Goal: Task Accomplishment & Management: Complete application form

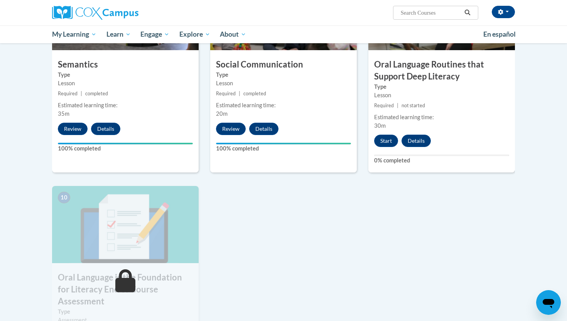
scroll to position [670, 0]
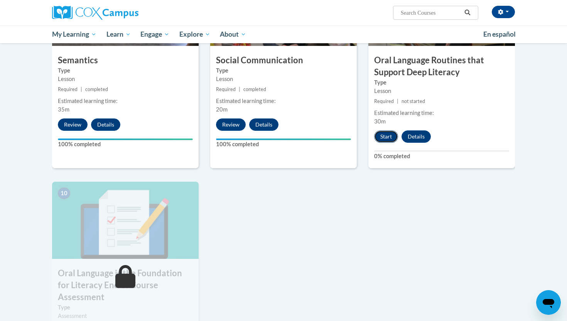
click at [390, 136] on button "Start" at bounding box center [386, 136] width 24 height 12
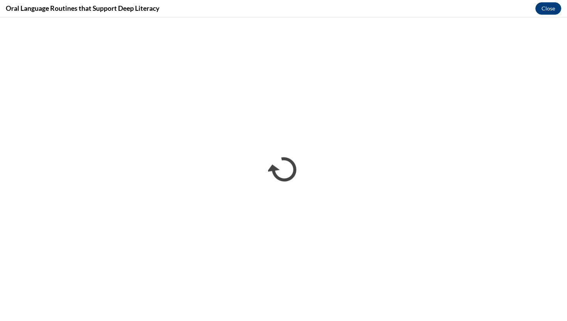
scroll to position [0, 0]
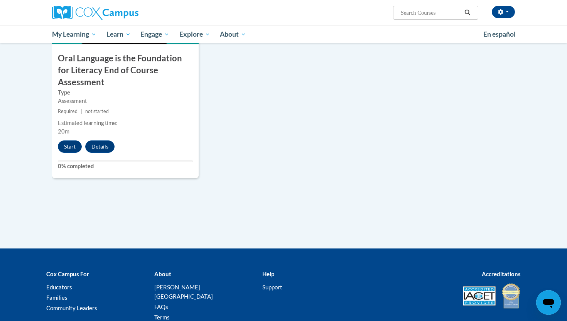
scroll to position [927, 0]
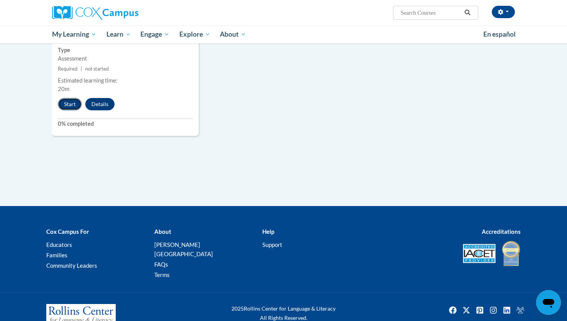
click at [74, 98] on button "Start" at bounding box center [70, 104] width 24 height 12
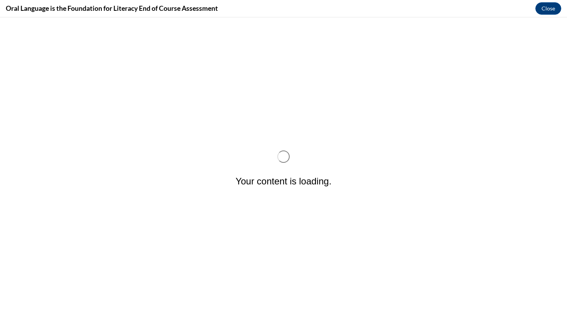
scroll to position [0, 0]
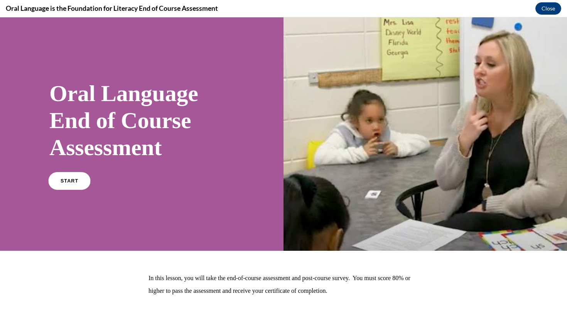
click at [61, 172] on div "START" at bounding box center [141, 184] width 185 height 24
click at [64, 187] on link "START" at bounding box center [69, 181] width 42 height 18
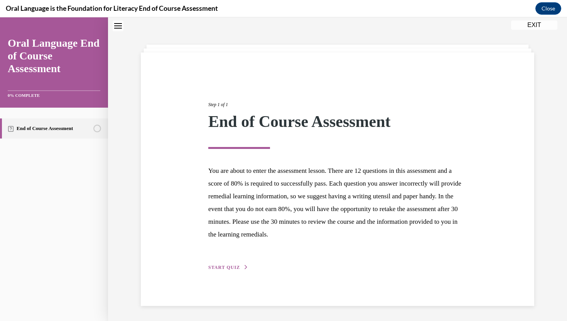
scroll to position [24, 0]
click at [232, 262] on div "Step 1 of 1 End of Course Assessment You are about to enter the assessment less…" at bounding box center [337, 177] width 270 height 188
click at [234, 272] on div "Step 1 of 1 End of Course Assessment You are about to enter the assessment less…" at bounding box center [337, 178] width 393 height 253
click at [223, 271] on div "Step 1 of 1 End of Course Assessment You are about to enter the assessment less…" at bounding box center [337, 178] width 393 height 253
click at [223, 266] on span "START QUIZ" at bounding box center [224, 266] width 32 height 5
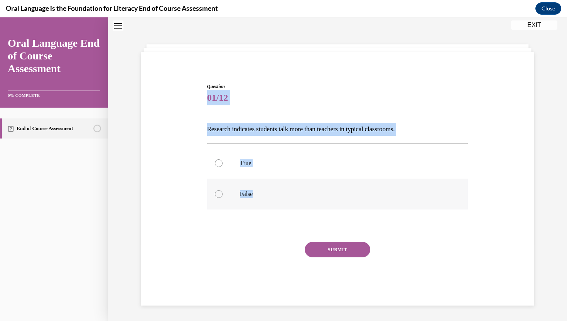
drag, startPoint x: 207, startPoint y: 97, endPoint x: 271, endPoint y: 202, distance: 122.8
click at [271, 202] on div "Question 01/12 Research indicates students talk more than teachers in typical c…" at bounding box center [337, 194] width 261 height 222
copy div "01/12 Research indicates students talk more than teachers in typical classrooms…"
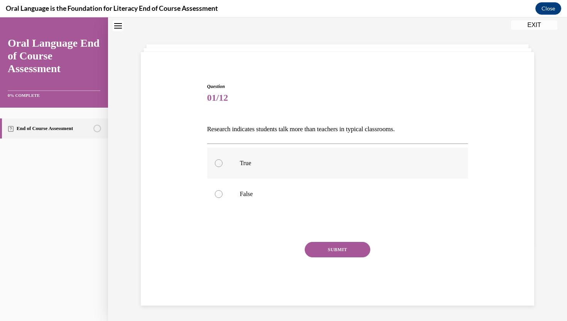
click at [250, 173] on label "True" at bounding box center [337, 163] width 261 height 31
click at [222, 167] on input "True" at bounding box center [219, 163] width 8 height 8
radio input "true"
click at [250, 193] on p "False" at bounding box center [344, 194] width 209 height 8
click at [222, 193] on input "False" at bounding box center [219, 194] width 8 height 8
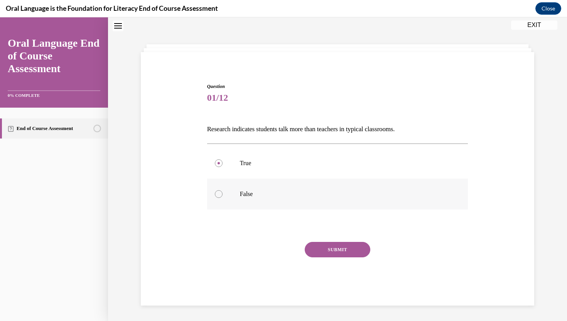
radio input "true"
click at [318, 244] on button "SUBMIT" at bounding box center [338, 249] width 66 height 15
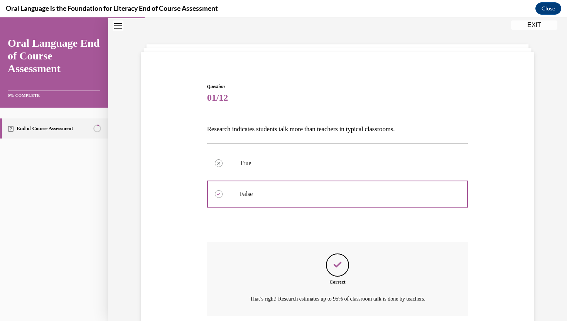
scroll to position [86, 0]
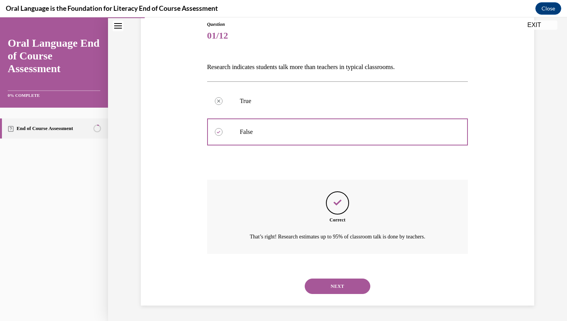
click at [325, 286] on button "NEXT" at bounding box center [338, 285] width 66 height 15
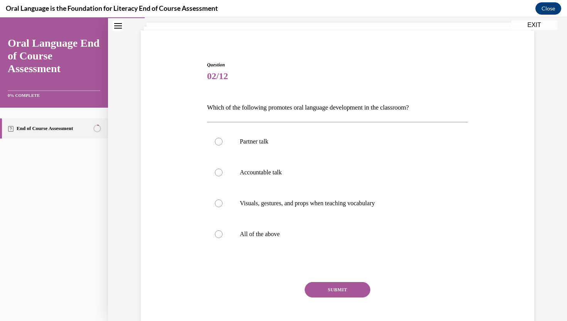
scroll to position [39, 0]
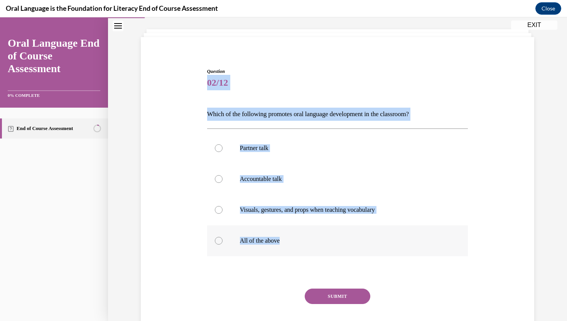
drag, startPoint x: 206, startPoint y: 81, endPoint x: 289, endPoint y: 245, distance: 183.6
click at [289, 245] on div "Question 02/12 Which of the following promotes oral language development in the…" at bounding box center [337, 203] width 265 height 295
click at [276, 237] on p "All of the above" at bounding box center [344, 241] width 209 height 8
click at [222, 237] on input "All of the above" at bounding box center [219, 241] width 8 height 8
radio input "true"
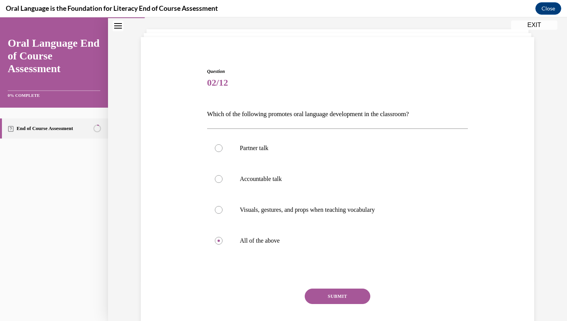
click at [320, 302] on button "SUBMIT" at bounding box center [338, 295] width 66 height 15
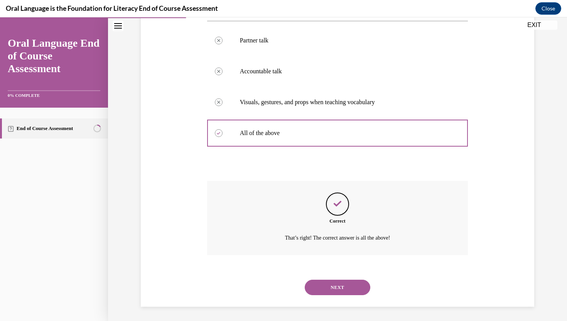
scroll to position [148, 0]
click at [333, 287] on button "NEXT" at bounding box center [338, 285] width 66 height 15
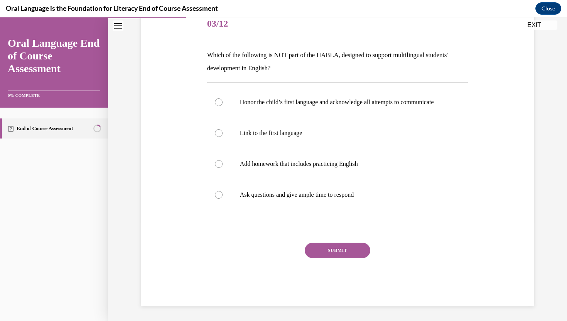
scroll to position [99, 0]
drag, startPoint x: 207, startPoint y: 64, endPoint x: 361, endPoint y: 179, distance: 192.0
click at [361, 179] on div "Question 03/12 Which of the following is NOT part of the HABLA, designed to sup…" at bounding box center [337, 156] width 261 height 297
click at [207, 52] on p "Which of the following is NOT part of the HABLA, designed to support multilingu…" at bounding box center [337, 61] width 261 height 26
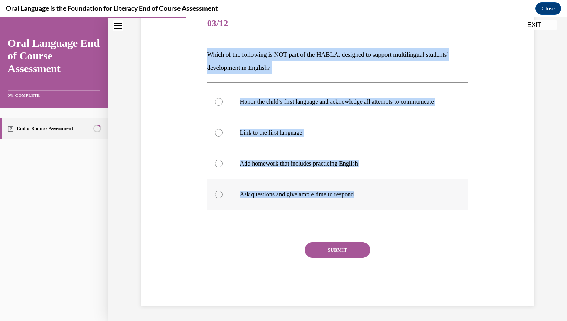
drag, startPoint x: 207, startPoint y: 52, endPoint x: 374, endPoint y: 201, distance: 224.2
click at [374, 201] on div "Question 03/12 Which of the following is NOT part of the HABLA, designed to sup…" at bounding box center [337, 156] width 261 height 297
copy div "Which of the following is NOT part of the HABLA, designed to support multilingu…"
click at [289, 164] on label "Add homework that includes practicing English" at bounding box center [337, 163] width 261 height 31
click at [222, 164] on input "Add homework that includes practicing English" at bounding box center [219, 164] width 8 height 8
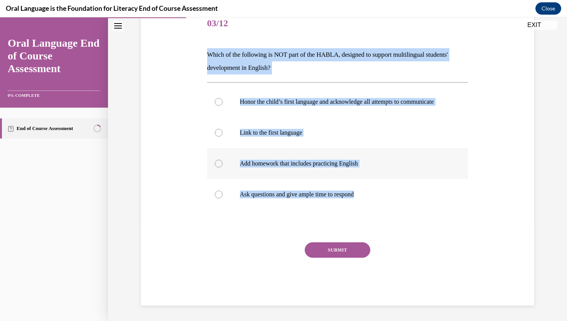
radio input "true"
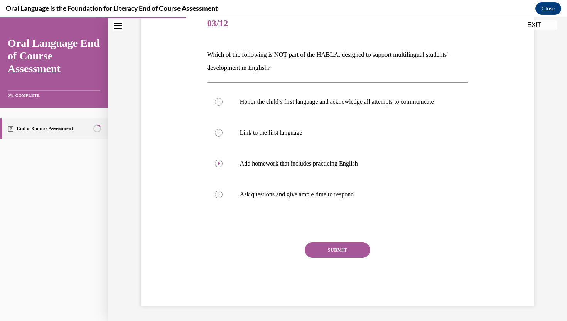
click at [326, 281] on div "SUBMIT" at bounding box center [337, 261] width 261 height 39
click at [326, 257] on button "SUBMIT" at bounding box center [338, 249] width 66 height 15
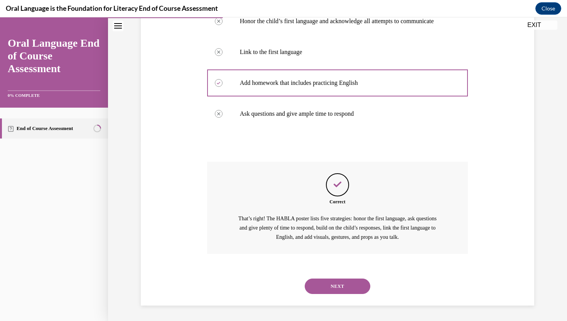
click at [326, 288] on button "NEXT" at bounding box center [338, 285] width 66 height 15
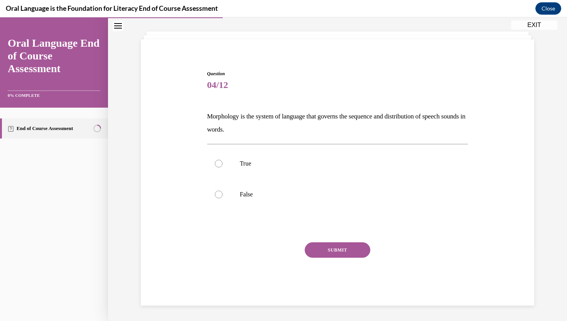
scroll to position [37, 0]
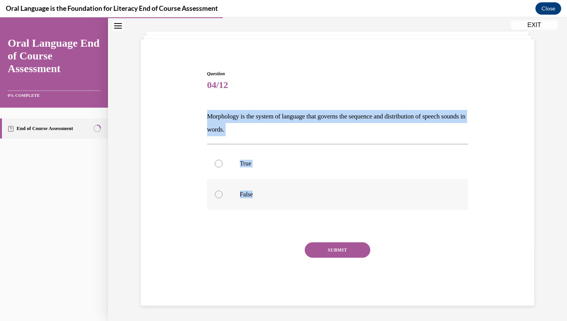
drag, startPoint x: 206, startPoint y: 119, endPoint x: 275, endPoint y: 195, distance: 103.4
click at [276, 195] on div "Question 04/12 Morphology is the system of language that governs the sequence a…" at bounding box center [337, 182] width 265 height 247
copy div "Morphology is the system of language that governs the sequence and distribution…"
click at [259, 183] on label "False" at bounding box center [337, 194] width 261 height 31
click at [222, 190] on input "False" at bounding box center [219, 194] width 8 height 8
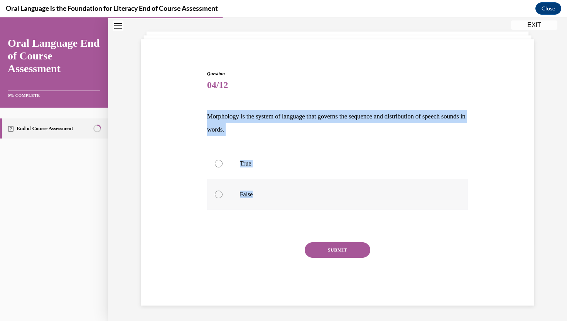
radio input "true"
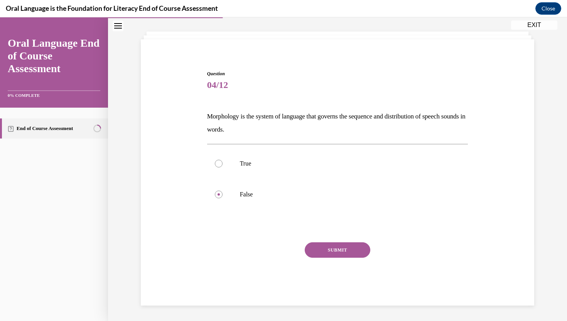
click at [319, 257] on div "SUBMIT" at bounding box center [337, 261] width 261 height 39
click at [325, 254] on button "SUBMIT" at bounding box center [338, 249] width 66 height 15
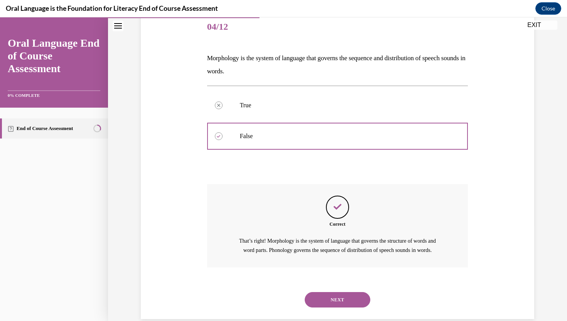
scroll to position [118, 0]
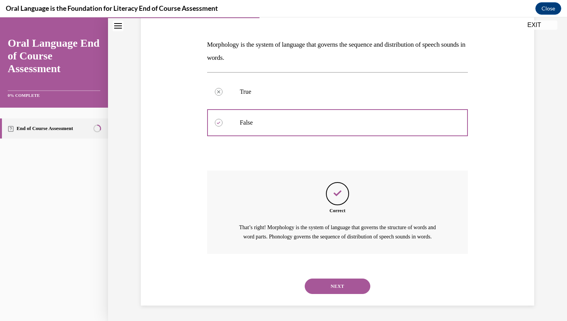
click at [328, 284] on button "NEXT" at bounding box center [338, 285] width 66 height 15
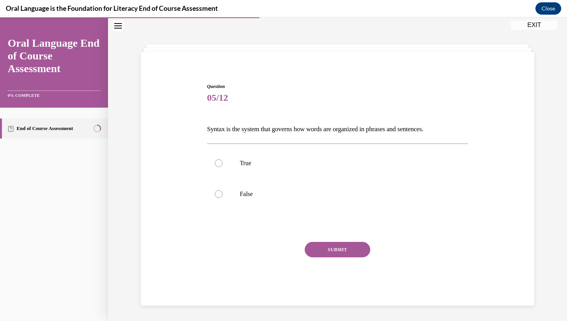
scroll to position [24, 0]
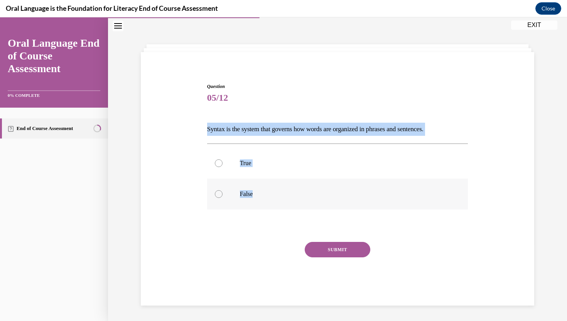
drag, startPoint x: 208, startPoint y: 127, endPoint x: 284, endPoint y: 203, distance: 106.8
click at [284, 203] on div "Question 05/12 Syntax is the system that governs how words are organized in phr…" at bounding box center [337, 194] width 261 height 222
copy div "Syntax is the system that governs how words are organized in phrases and senten…"
click at [241, 178] on label "False" at bounding box center [337, 193] width 261 height 31
click at [222, 190] on input "False" at bounding box center [219, 194] width 8 height 8
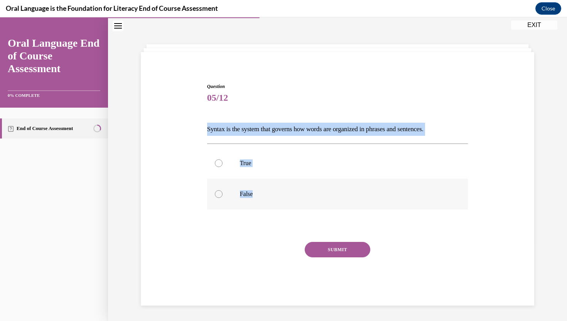
radio input "true"
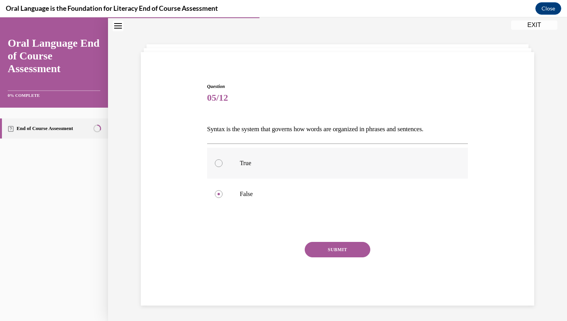
click at [245, 171] on label "True" at bounding box center [337, 163] width 261 height 31
click at [222, 167] on input "True" at bounding box center [219, 163] width 8 height 8
radio input "true"
click at [330, 256] on button "SUBMIT" at bounding box center [338, 249] width 66 height 15
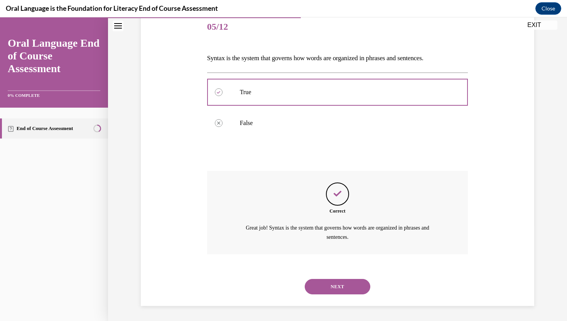
click at [337, 291] on button "NEXT" at bounding box center [338, 286] width 66 height 15
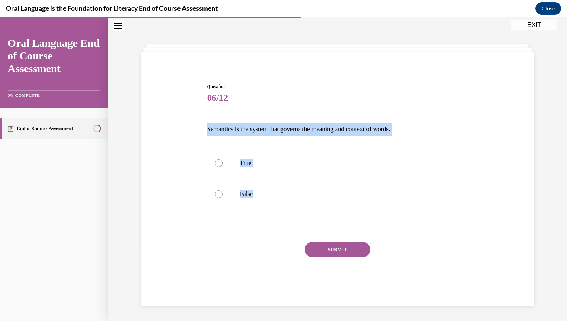
drag, startPoint x: 206, startPoint y: 125, endPoint x: 288, endPoint y: 211, distance: 118.9
click at [288, 211] on div "Question 06/12 Semantics is the system that governs the meaning and context of …" at bounding box center [337, 188] width 265 height 234
copy div "Semantics is the system that governs the meaning and context of words.  True Fa…"
click at [232, 170] on label "True" at bounding box center [337, 163] width 261 height 31
click at [222, 167] on input "True" at bounding box center [219, 163] width 8 height 8
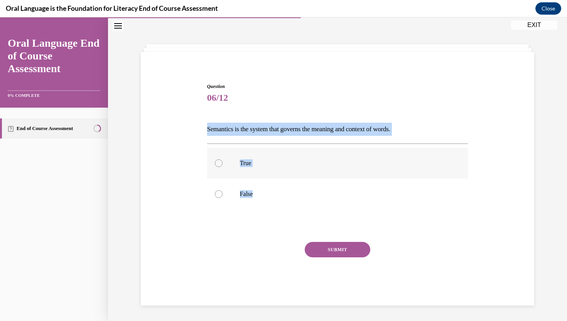
radio input "true"
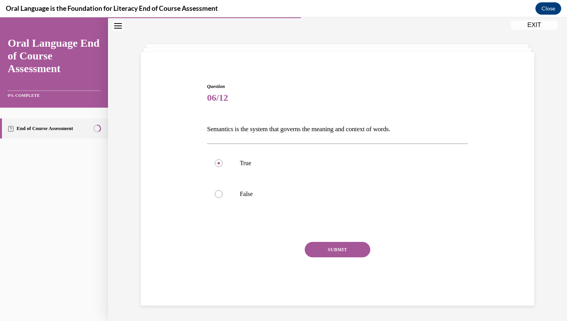
click at [335, 253] on button "SUBMIT" at bounding box center [338, 249] width 66 height 15
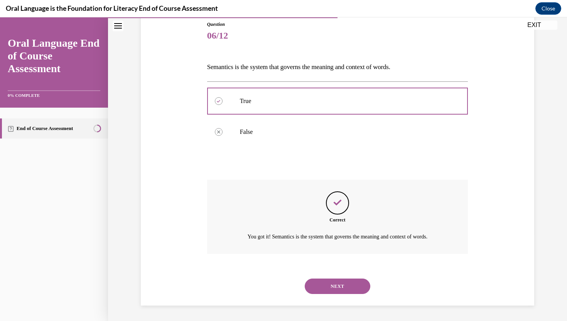
click at [335, 290] on button "NEXT" at bounding box center [338, 285] width 66 height 15
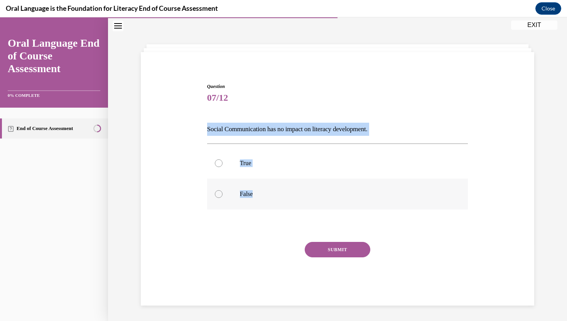
drag, startPoint x: 207, startPoint y: 130, endPoint x: 264, endPoint y: 206, distance: 95.2
click at [264, 206] on div "Question 07/12 Social Communication has no impact on literacy development. True…" at bounding box center [337, 194] width 261 height 222
copy div "Social Communication has no impact on literacy development. True False"
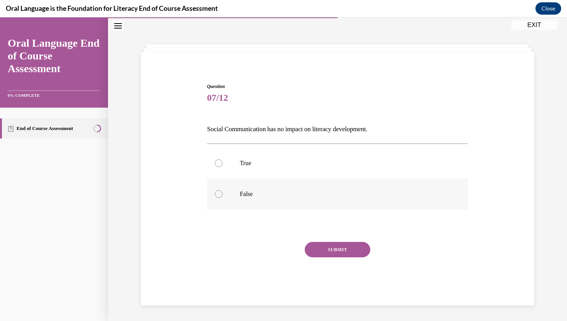
click at [274, 180] on label "False" at bounding box center [337, 193] width 261 height 31
click at [222, 190] on input "False" at bounding box center [219, 194] width 8 height 8
radio input "true"
click at [328, 257] on button "SUBMIT" at bounding box center [338, 249] width 66 height 15
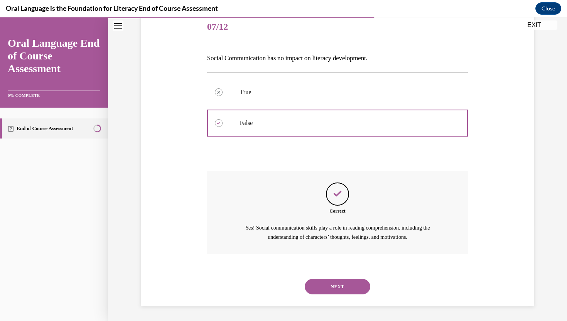
click at [329, 278] on div "NEXT" at bounding box center [337, 286] width 261 height 31
click at [328, 282] on button "NEXT" at bounding box center [338, 286] width 66 height 15
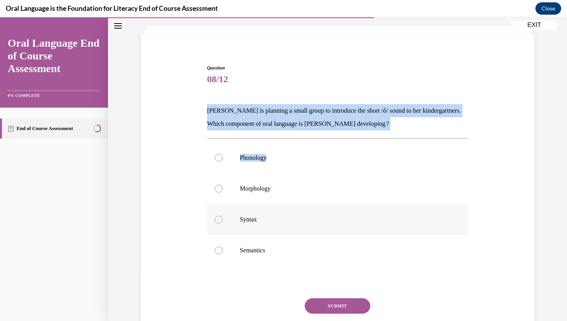
scroll to position [31, 0]
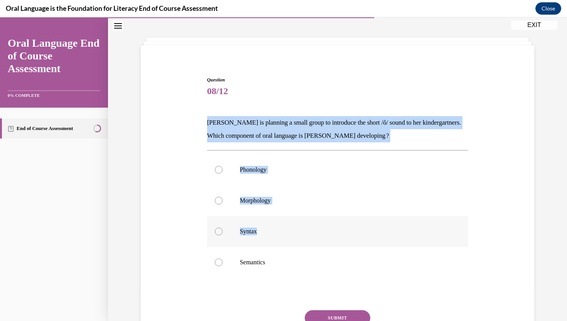
drag, startPoint x: 204, startPoint y: 66, endPoint x: 306, endPoint y: 230, distance: 193.7
click at [306, 230] on div "Question 08/12 Mrs. Coleman is planning a small group to introduce the short /ŏ…" at bounding box center [337, 213] width 397 height 320
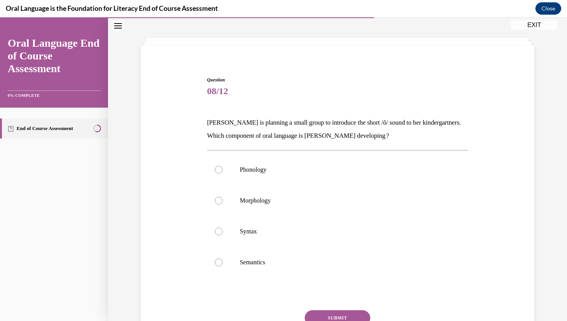
click at [214, 133] on p "Mrs. Coleman is planning a small group to introduce the short /ŏ/ sound to her …" at bounding box center [337, 129] width 261 height 26
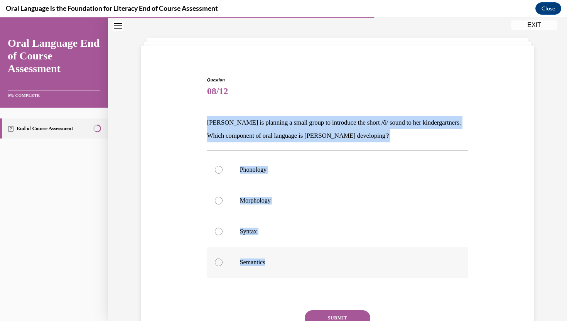
drag, startPoint x: 206, startPoint y: 126, endPoint x: 286, endPoint y: 270, distance: 165.0
click at [286, 270] on div "Question 08/12 Mrs. Coleman is planning a small group to introduce the short /ŏ…" at bounding box center [337, 219] width 265 height 308
copy div "Mrs. Coleman is planning a small group to introduce the short /ŏ/ sound to her …"
click at [277, 173] on label "Phonology" at bounding box center [337, 169] width 261 height 31
click at [222, 173] on input "Phonology" at bounding box center [219, 170] width 8 height 8
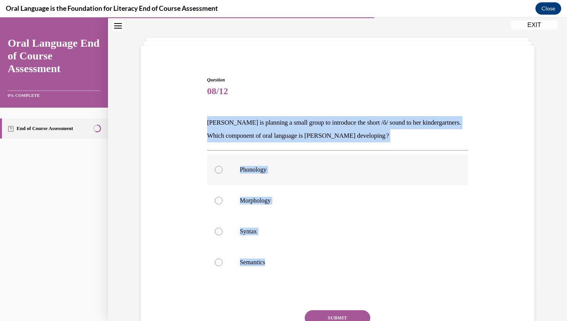
radio input "true"
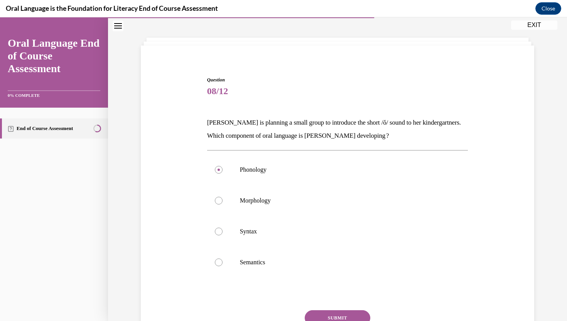
click at [326, 319] on button "SUBMIT" at bounding box center [338, 317] width 66 height 15
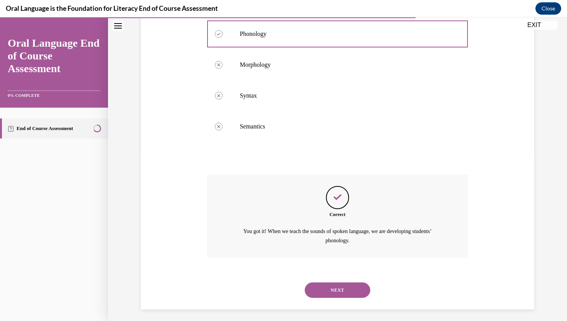
scroll to position [170, 0]
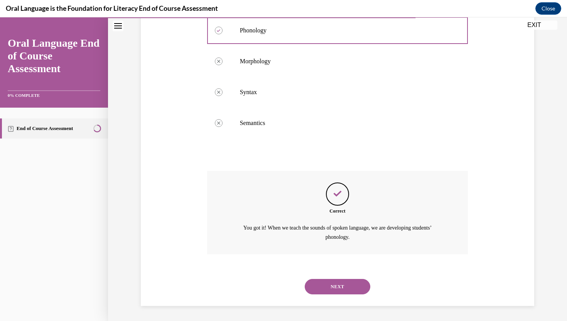
click at [323, 291] on button "NEXT" at bounding box center [338, 286] width 66 height 15
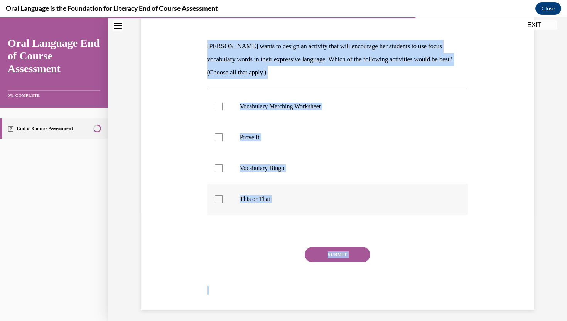
scroll to position [108, 0]
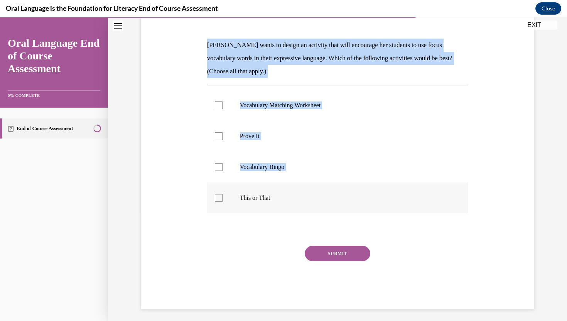
drag, startPoint x: 206, startPoint y: 152, endPoint x: 322, endPoint y: 190, distance: 121.7
click at [322, 189] on div "Question 09/12 Mrs. Butler wants to design an activity that will encourage her …" at bounding box center [337, 147] width 265 height 321
click at [322, 190] on label "This or That" at bounding box center [337, 197] width 261 height 31
click at [222, 194] on input "This or That" at bounding box center [219, 198] width 8 height 8
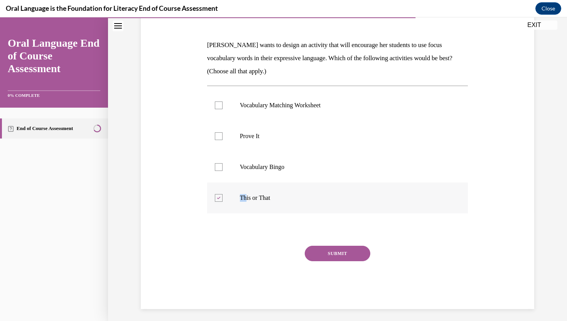
click at [246, 194] on p "This or That" at bounding box center [344, 198] width 209 height 8
click at [218, 198] on icon at bounding box center [218, 198] width 3 height 3
click at [218, 198] on input "This or That" at bounding box center [219, 198] width 8 height 8
checkbox input "false"
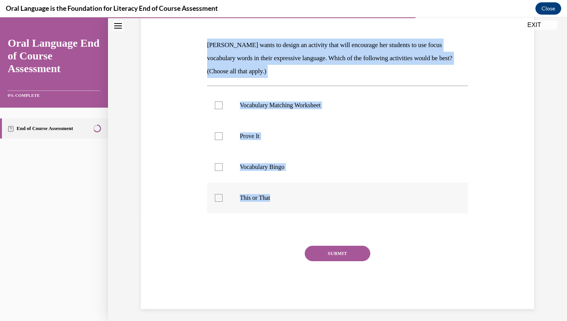
drag, startPoint x: 204, startPoint y: 43, endPoint x: 306, endPoint y: 199, distance: 186.8
click at [306, 199] on div "Question 09/12 Mrs. Butler wants to design an activity that will encourage her …" at bounding box center [337, 142] width 397 height 333
copy div "Mrs. Butler wants to design an activity that will encourage her students to use…"
click at [260, 133] on p "Prove It" at bounding box center [344, 136] width 209 height 8
click at [222, 133] on input "Prove It" at bounding box center [219, 136] width 8 height 8
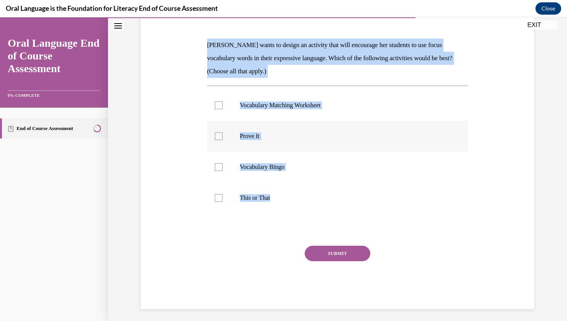
checkbox input "true"
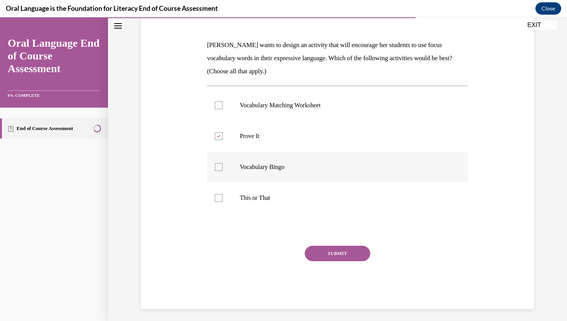
click at [261, 174] on label "Vocabulary Bingo" at bounding box center [337, 166] width 261 height 31
click at [222, 171] on input "Vocabulary Bingo" at bounding box center [219, 167] width 8 height 8
checkbox input "true"
click at [309, 246] on button "SUBMIT" at bounding box center [338, 253] width 66 height 15
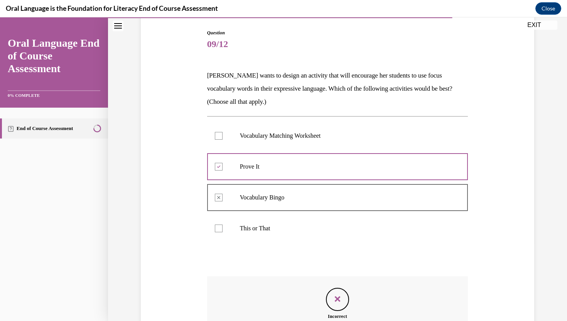
scroll to position [78, 0]
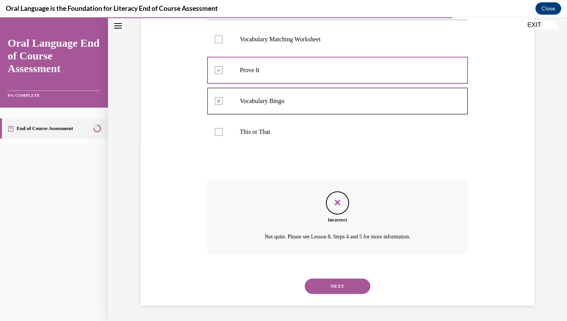
click at [352, 288] on button "NEXT" at bounding box center [338, 285] width 66 height 15
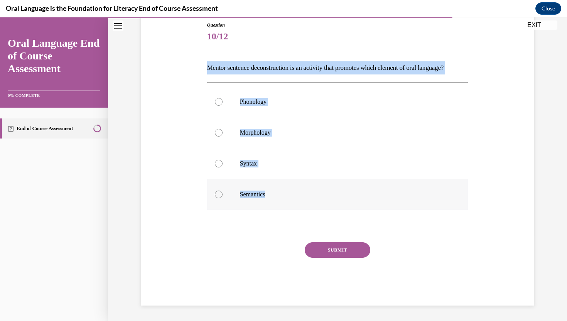
drag, startPoint x: 209, startPoint y: 65, endPoint x: 297, endPoint y: 215, distance: 173.7
click at [297, 215] on div "Question 10/12 Mentor sentence deconstruction is an activity that promotes whic…" at bounding box center [337, 164] width 261 height 284
copy div "Mentor sentence deconstruction is an activity that promotes which element of or…"
click at [278, 166] on label "Syntax" at bounding box center [337, 163] width 261 height 31
click at [222, 166] on input "Syntax" at bounding box center [219, 164] width 8 height 8
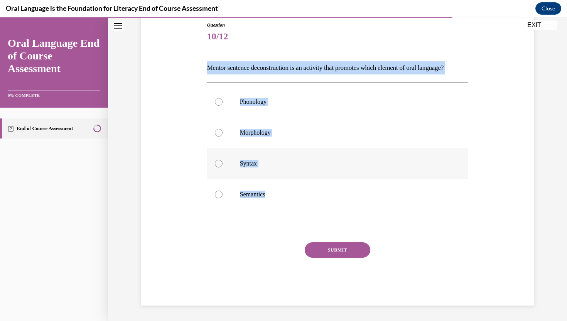
radio input "true"
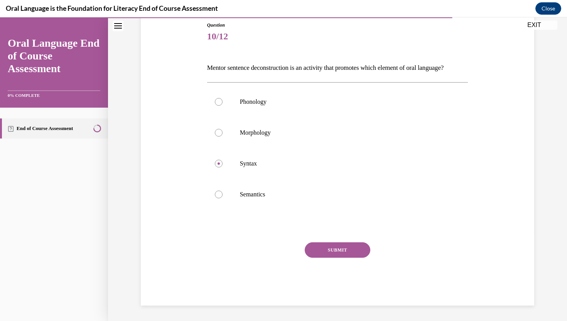
click at [326, 257] on button "SUBMIT" at bounding box center [338, 249] width 66 height 15
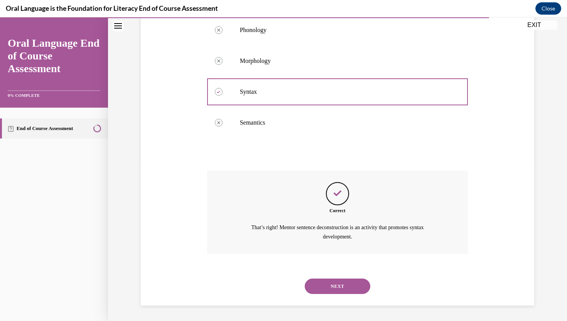
scroll to position [170, 0]
click at [330, 274] on div "NEXT" at bounding box center [337, 286] width 261 height 31
click at [330, 287] on button "NEXT" at bounding box center [338, 285] width 66 height 15
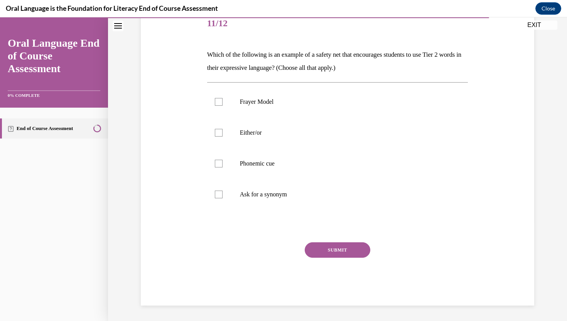
scroll to position [86, 0]
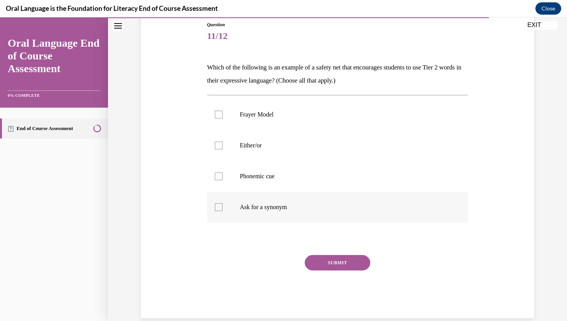
drag, startPoint x: 205, startPoint y: 66, endPoint x: 322, endPoint y: 215, distance: 189.6
click at [322, 215] on div "Question 11/12 Which of the following is an example of a safety net that encour…" at bounding box center [337, 164] width 265 height 308
copy div "Which of the following is an example of a safety net that encourages students t…"
click at [267, 96] on div "Frayer Model  Either/or  Phonemic cue  Ask for a synonym" at bounding box center [337, 160] width 261 height 131
click at [266, 108] on label "Frayer Model" at bounding box center [337, 114] width 261 height 31
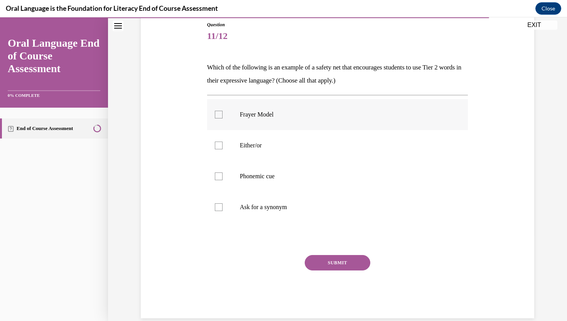
click at [222, 111] on input "Frayer Model" at bounding box center [219, 115] width 8 height 8
checkbox input "true"
click at [262, 211] on label "Ask for a synonym" at bounding box center [337, 207] width 261 height 31
click at [222, 211] on input "Ask for a synonym" at bounding box center [219, 207] width 8 height 8
checkbox input "true"
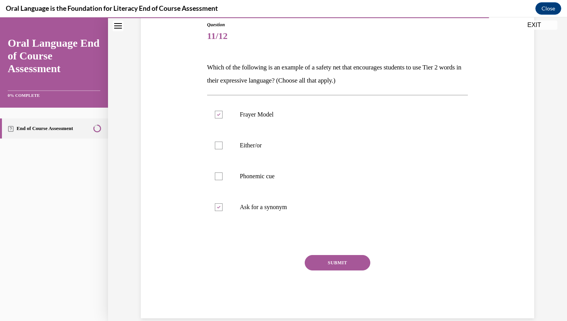
click at [323, 261] on button "SUBMIT" at bounding box center [338, 262] width 66 height 15
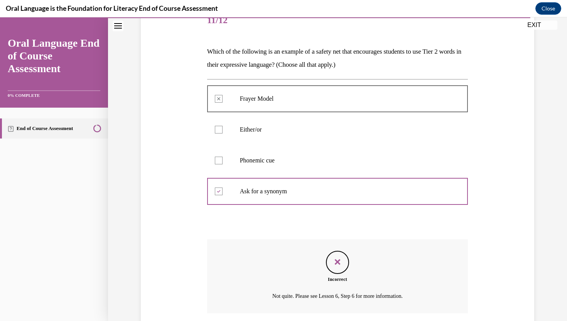
scroll to position [161, 0]
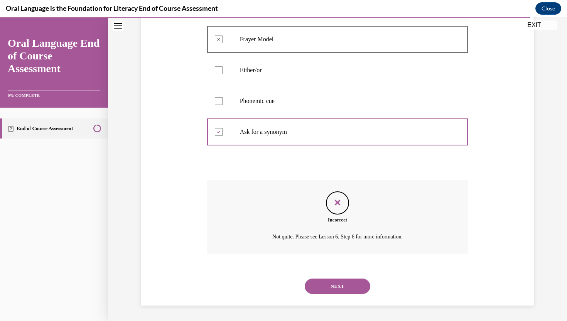
click at [327, 283] on button "NEXT" at bounding box center [338, 285] width 66 height 15
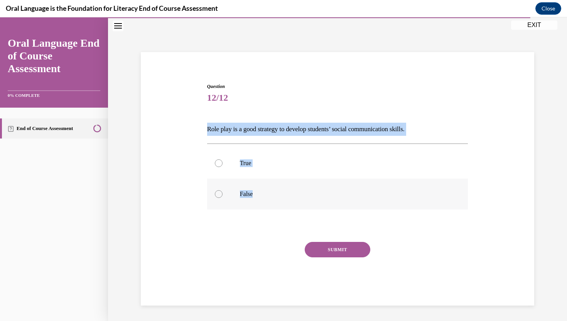
drag, startPoint x: 204, startPoint y: 132, endPoint x: 274, endPoint y: 194, distance: 93.6
click at [274, 194] on div "Question 12/12 Role play is a good strategy to develop students’ social communi…" at bounding box center [337, 182] width 397 height 245
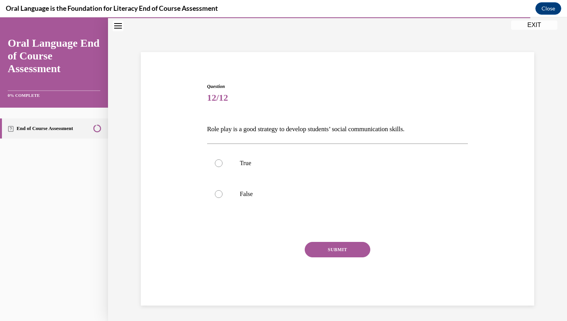
click at [267, 145] on div "True False" at bounding box center [337, 178] width 261 height 70
click at [261, 165] on p "True" at bounding box center [344, 163] width 209 height 8
click at [222, 165] on input "True" at bounding box center [219, 163] width 8 height 8
radio input "true"
click at [327, 244] on button "SUBMIT" at bounding box center [338, 249] width 66 height 15
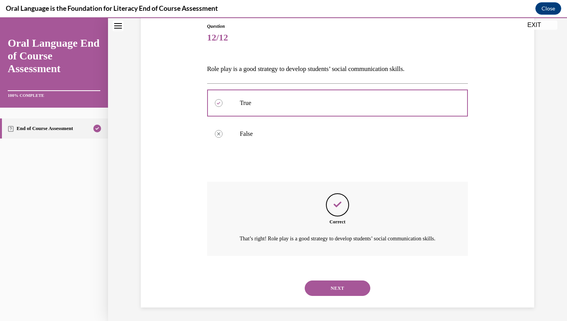
scroll to position [95, 0]
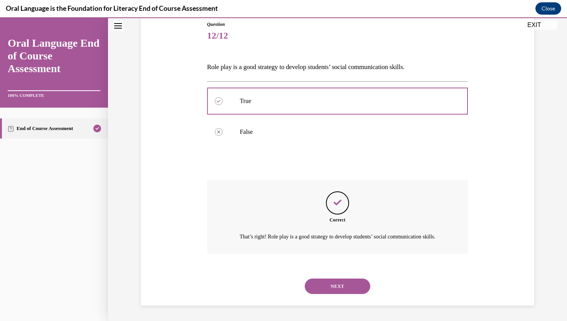
click at [332, 277] on div "NEXT" at bounding box center [337, 286] width 261 height 31
click at [330, 286] on button "NEXT" at bounding box center [338, 285] width 66 height 15
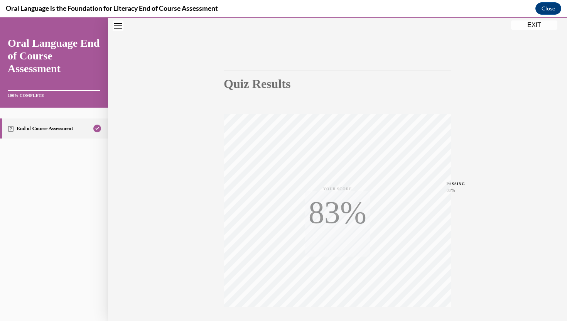
scroll to position [92, 0]
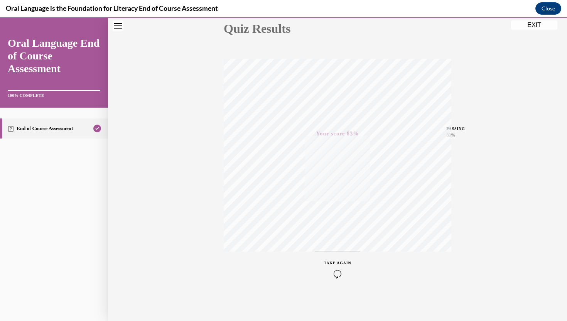
click at [343, 263] on span "TAKE AGAIN" at bounding box center [337, 263] width 27 height 4
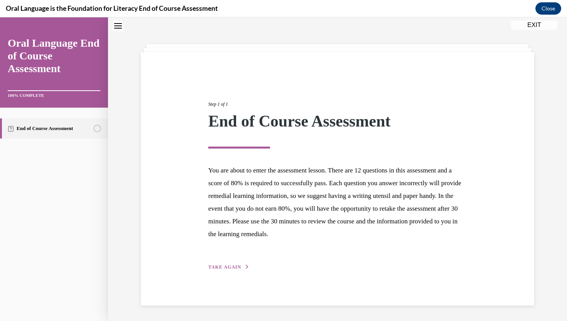
scroll to position [24, 0]
click at [235, 257] on div "Step 1 of 1 End of Course Assessment You are about to enter the assessment less…" at bounding box center [337, 177] width 270 height 188
click at [232, 264] on span "TAKE AGAIN" at bounding box center [224, 266] width 33 height 5
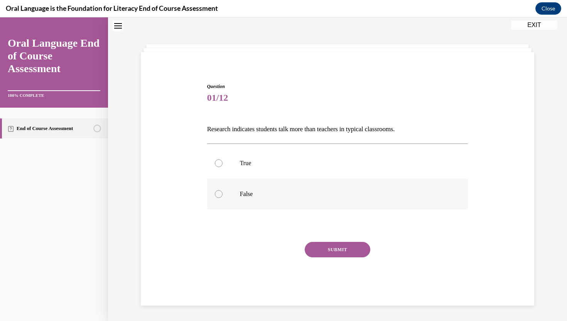
click at [266, 188] on label "False" at bounding box center [337, 193] width 261 height 31
click at [222, 190] on input "False" at bounding box center [219, 194] width 8 height 8
radio input "true"
click at [323, 256] on button "SUBMIT" at bounding box center [338, 249] width 66 height 15
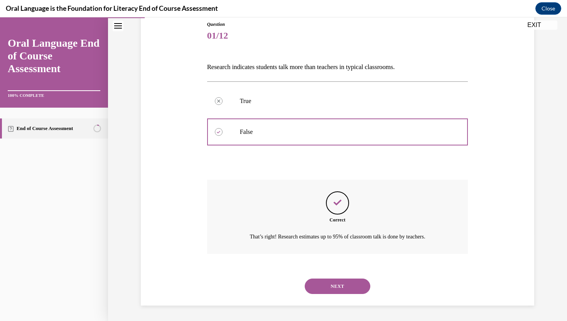
click at [319, 288] on button "NEXT" at bounding box center [338, 285] width 66 height 15
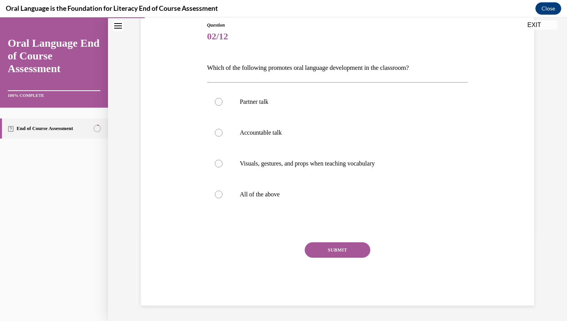
scroll to position [39, 0]
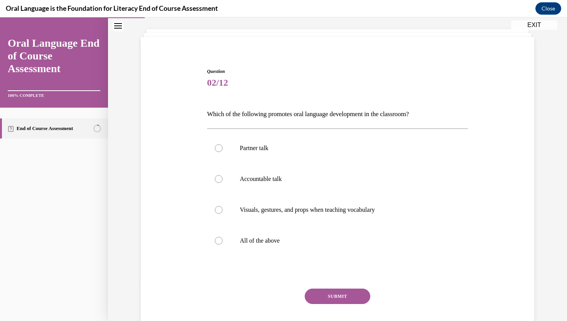
click at [209, 111] on p "Which of the following promotes oral language development in the classroom?" at bounding box center [337, 114] width 261 height 13
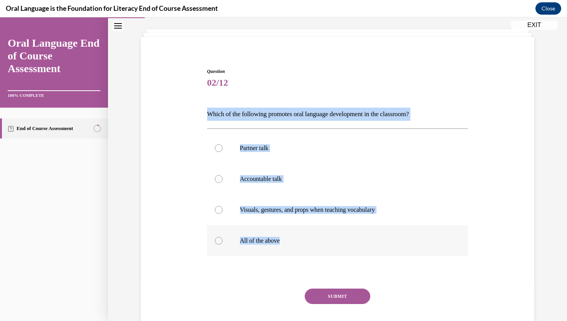
drag, startPoint x: 209, startPoint y: 111, endPoint x: 292, endPoint y: 245, distance: 158.1
click at [292, 245] on div "Question 02/12 Which of the following promotes oral language development in the…" at bounding box center [337, 210] width 261 height 284
click at [294, 253] on label "All of the above" at bounding box center [337, 240] width 261 height 31
click at [222, 244] on input "All of the above" at bounding box center [219, 241] width 8 height 8
radio input "true"
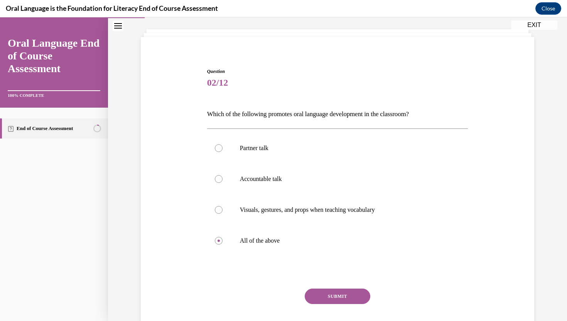
click at [318, 291] on button "SUBMIT" at bounding box center [338, 295] width 66 height 15
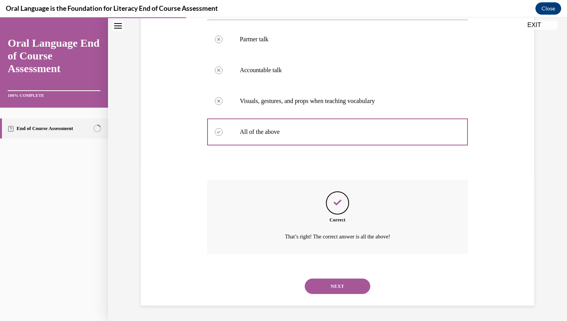
click at [326, 284] on button "NEXT" at bounding box center [338, 285] width 66 height 15
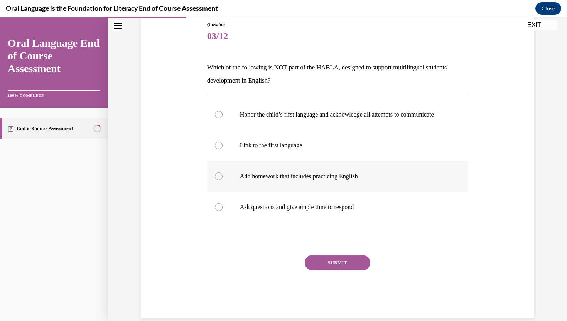
click at [315, 180] on p "Add homework that includes practicing English" at bounding box center [344, 176] width 209 height 8
click at [222, 180] on input "Add homework that includes practicing English" at bounding box center [219, 176] width 8 height 8
radio input "true"
click at [335, 268] on button "SUBMIT" at bounding box center [338, 262] width 66 height 15
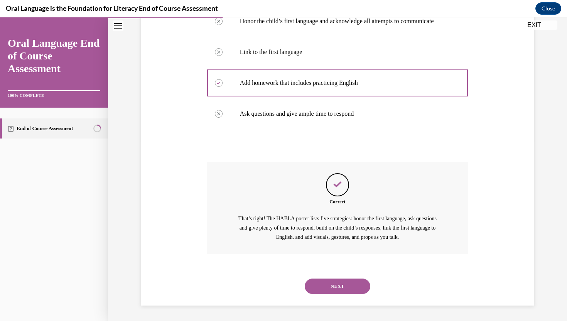
click at [332, 291] on button "NEXT" at bounding box center [338, 285] width 66 height 15
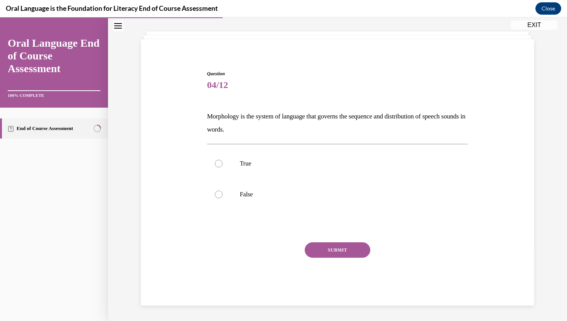
scroll to position [37, 0]
click at [267, 186] on label "False" at bounding box center [337, 194] width 261 height 31
click at [222, 190] on input "False" at bounding box center [219, 194] width 8 height 8
radio input "true"
click at [325, 254] on button "SUBMIT" at bounding box center [338, 249] width 66 height 15
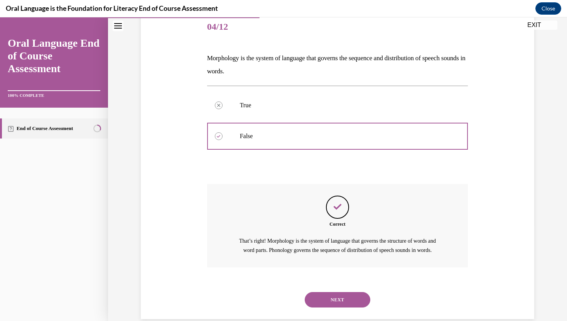
scroll to position [118, 0]
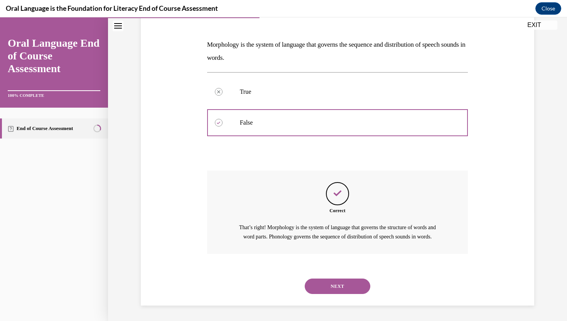
click at [320, 295] on div "NEXT" at bounding box center [337, 286] width 261 height 31
click at [310, 287] on button "NEXT" at bounding box center [338, 285] width 66 height 15
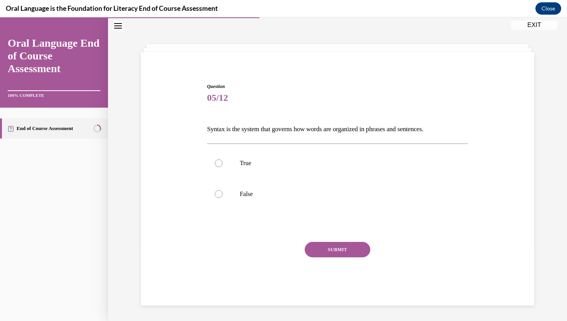
scroll to position [24, 0]
click at [238, 162] on label "True" at bounding box center [337, 163] width 261 height 31
click at [222, 162] on input "True" at bounding box center [219, 163] width 8 height 8
radio input "true"
click at [338, 252] on button "SUBMIT" at bounding box center [338, 249] width 66 height 15
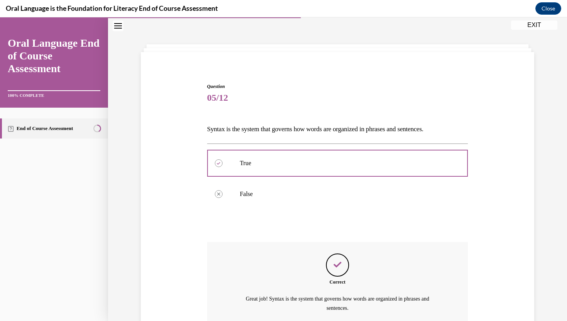
scroll to position [84, 0]
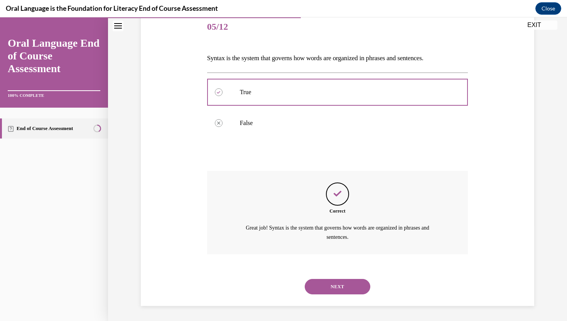
click at [323, 286] on button "NEXT" at bounding box center [338, 286] width 66 height 15
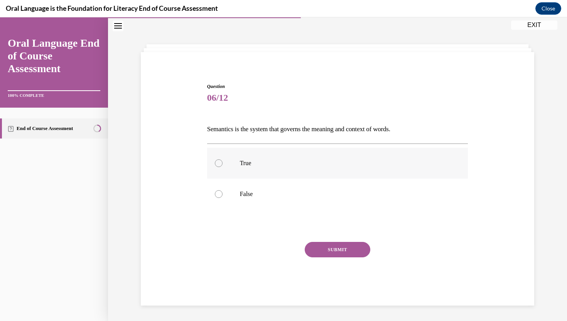
click at [267, 169] on label "True" at bounding box center [337, 163] width 261 height 31
click at [222, 167] on input "True" at bounding box center [219, 163] width 8 height 8
radio input "true"
click at [320, 246] on button "SUBMIT" at bounding box center [338, 249] width 66 height 15
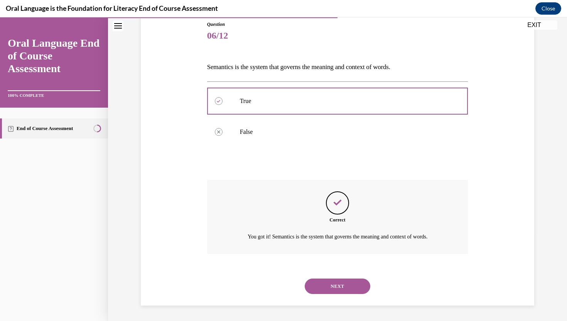
click at [319, 288] on button "NEXT" at bounding box center [338, 285] width 66 height 15
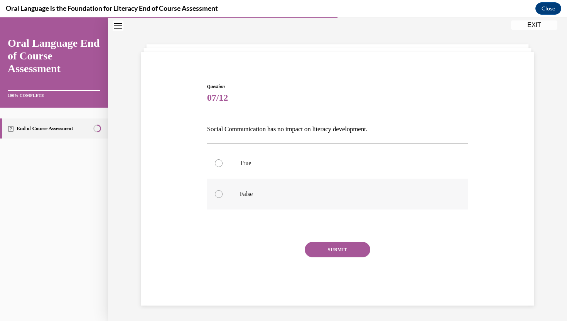
click at [278, 189] on label "False" at bounding box center [337, 193] width 261 height 31
click at [222, 190] on input "False" at bounding box center [219, 194] width 8 height 8
radio input "true"
click at [323, 257] on div "SUBMIT" at bounding box center [337, 261] width 261 height 39
click at [318, 246] on button "SUBMIT" at bounding box center [338, 249] width 66 height 15
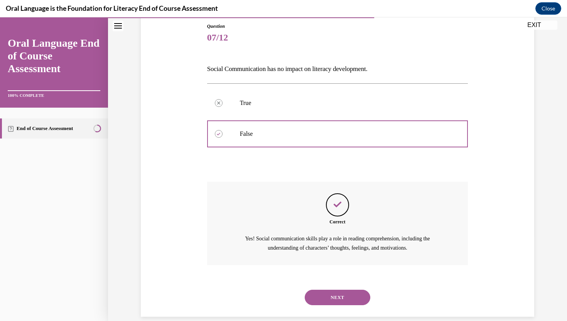
scroll to position [95, 0]
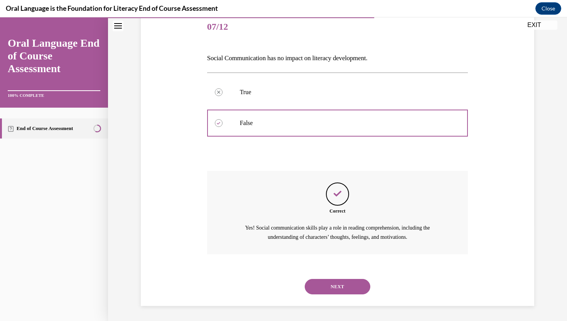
click at [326, 296] on div "NEXT" at bounding box center [337, 286] width 261 height 31
click at [322, 289] on button "NEXT" at bounding box center [338, 286] width 66 height 15
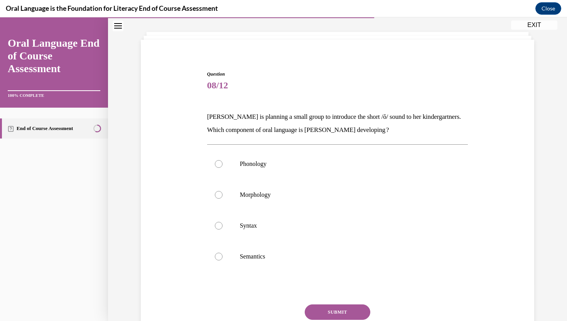
scroll to position [31, 0]
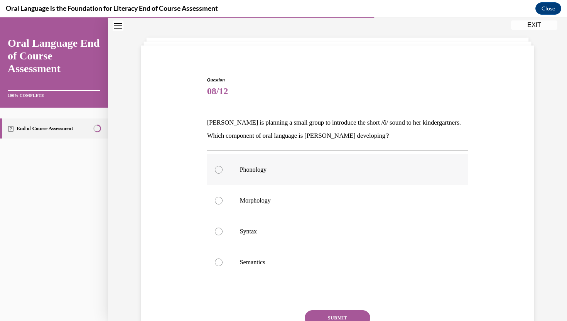
click at [261, 176] on label "Phonology" at bounding box center [337, 169] width 261 height 31
click at [222, 173] on input "Phonology" at bounding box center [219, 170] width 8 height 8
radio input "true"
click at [323, 313] on button "SUBMIT" at bounding box center [338, 317] width 66 height 15
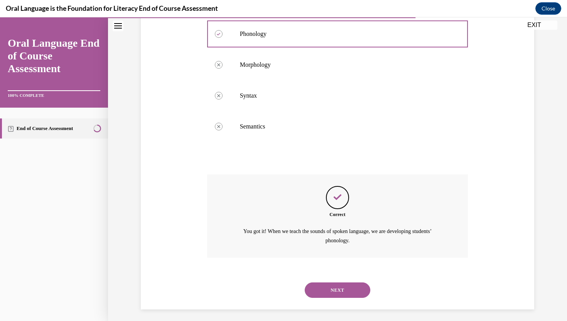
scroll to position [170, 0]
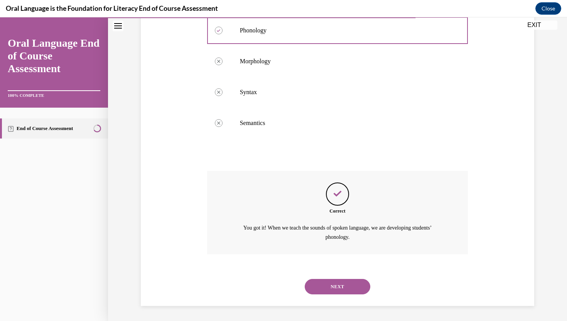
click at [327, 287] on button "NEXT" at bounding box center [338, 286] width 66 height 15
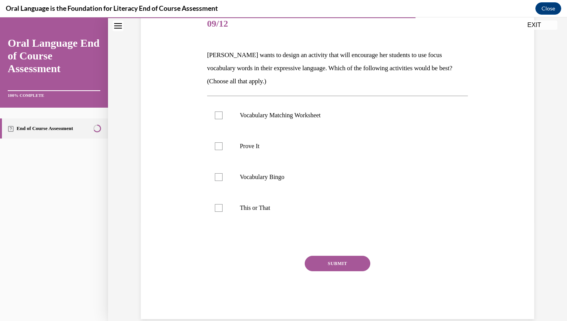
scroll to position [101, 0]
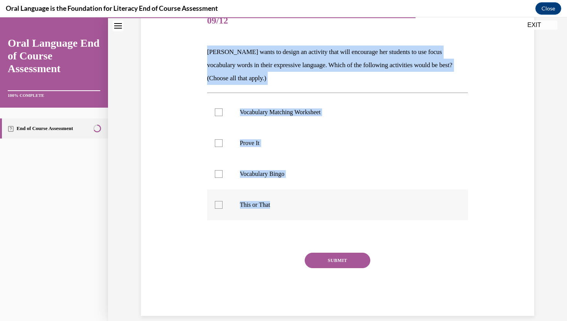
drag, startPoint x: 207, startPoint y: 53, endPoint x: 288, endPoint y: 210, distance: 176.9
click at [288, 210] on div "Question 09/12 Mrs. Butler wants to design an activity that will encourage her …" at bounding box center [337, 161] width 261 height 310
click at [275, 148] on label "Prove It" at bounding box center [337, 143] width 261 height 31
click at [222, 147] on input "Prove It" at bounding box center [219, 143] width 8 height 8
checkbox input "true"
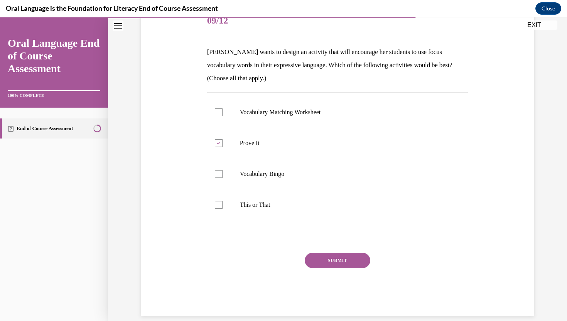
click at [321, 262] on button "SUBMIT" at bounding box center [338, 259] width 66 height 15
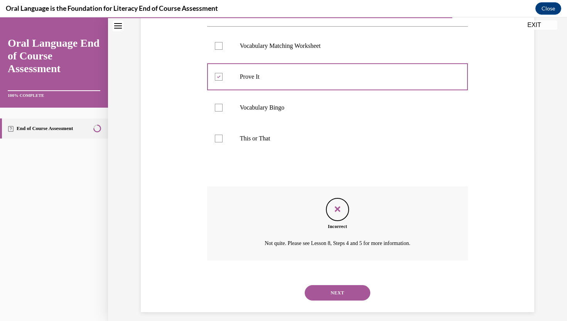
scroll to position [174, 0]
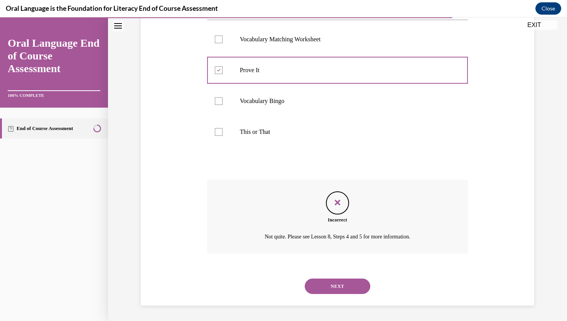
click at [328, 289] on button "NEXT" at bounding box center [338, 285] width 66 height 15
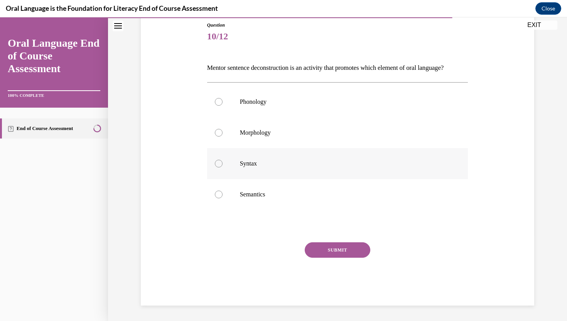
click at [265, 167] on p "Syntax" at bounding box center [344, 164] width 209 height 8
click at [222, 167] on input "Syntax" at bounding box center [219, 164] width 8 height 8
radio input "true"
click at [322, 255] on button "SUBMIT" at bounding box center [338, 249] width 66 height 15
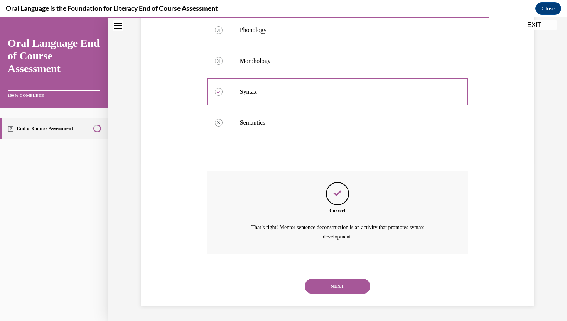
click at [324, 289] on button "NEXT" at bounding box center [338, 285] width 66 height 15
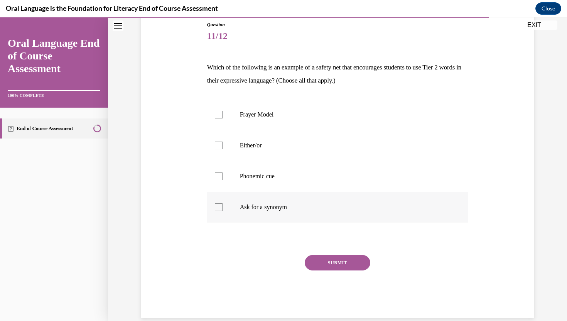
drag, startPoint x: 208, startPoint y: 65, endPoint x: 311, endPoint y: 211, distance: 179.1
click at [311, 211] on div "Question 11/12 Which of the following is an example of a safety net that encour…" at bounding box center [337, 169] width 261 height 297
click at [279, 122] on label "Frayer Model" at bounding box center [337, 114] width 261 height 31
click at [222, 118] on input "Frayer Model" at bounding box center [219, 115] width 8 height 8
checkbox input "true"
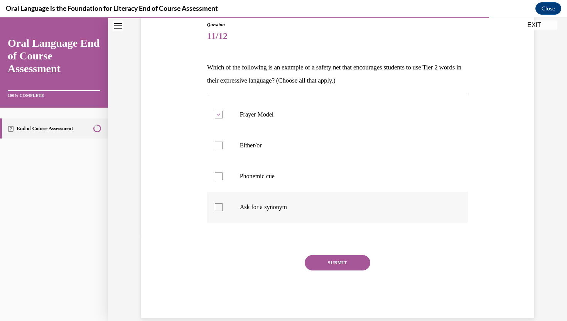
click at [269, 204] on p "Ask for a synonym" at bounding box center [344, 207] width 209 height 8
click at [222, 204] on input "Ask for a synonym" at bounding box center [219, 207] width 8 height 8
checkbox input "true"
click at [246, 106] on label "Frayer Model" at bounding box center [337, 114] width 261 height 31
click at [222, 111] on input "Frayer Model" at bounding box center [219, 115] width 8 height 8
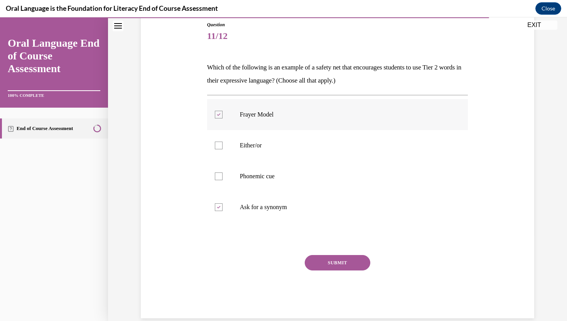
checkbox input "false"
click at [255, 149] on p "Either/or" at bounding box center [344, 145] width 209 height 8
click at [222, 149] on input "Either/or" at bounding box center [219, 145] width 8 height 8
checkbox input "true"
click at [328, 246] on div "Question 11/12 Which of the following is an example of a safety net that encour…" at bounding box center [337, 169] width 261 height 297
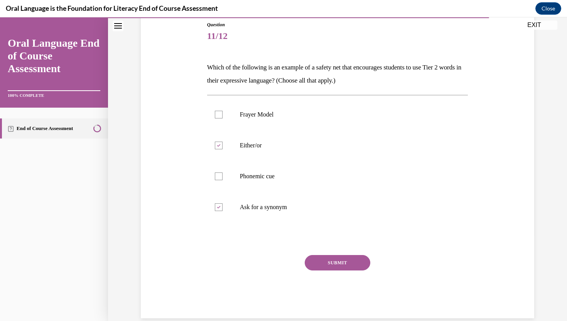
click at [328, 256] on button "SUBMIT" at bounding box center [338, 262] width 66 height 15
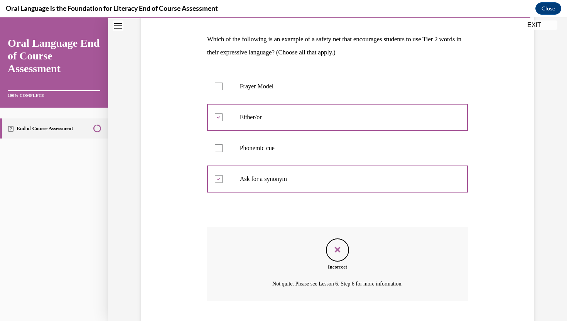
scroll to position [161, 0]
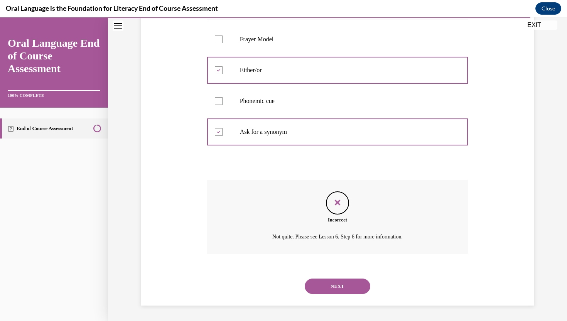
click at [346, 283] on button "NEXT" at bounding box center [338, 285] width 66 height 15
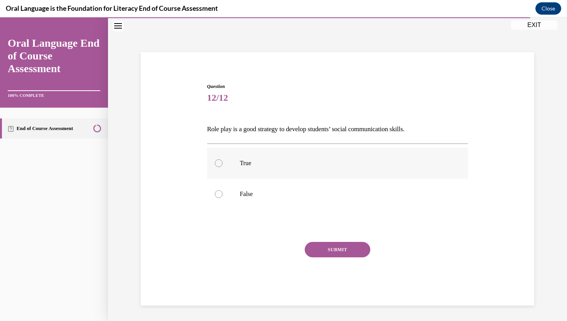
click at [283, 163] on p "True" at bounding box center [344, 163] width 209 height 8
click at [222, 163] on input "True" at bounding box center [219, 163] width 8 height 8
radio input "true"
click at [333, 252] on button "SUBMIT" at bounding box center [338, 249] width 66 height 15
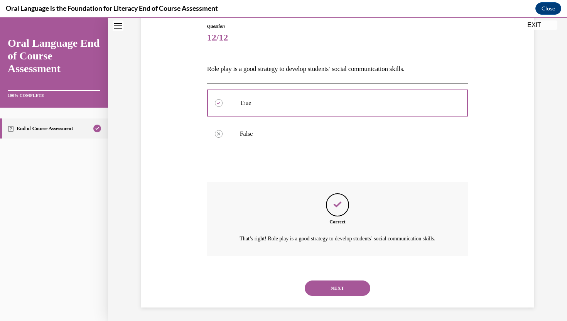
scroll to position [95, 0]
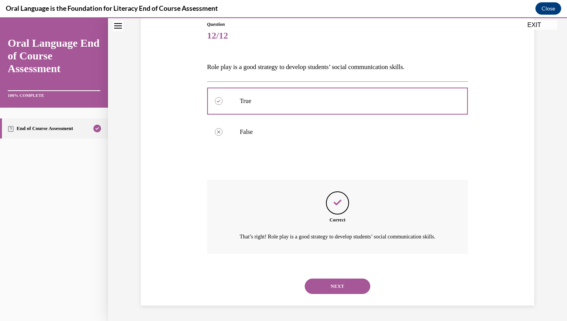
click at [316, 289] on button "NEXT" at bounding box center [338, 285] width 66 height 15
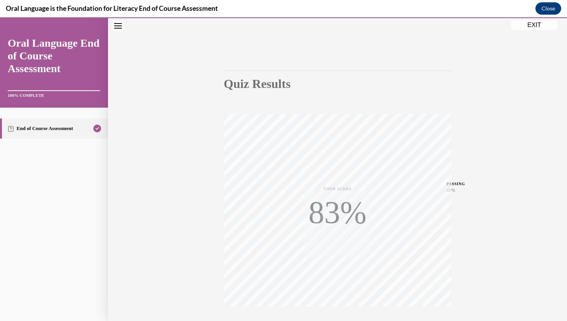
scroll to position [92, 0]
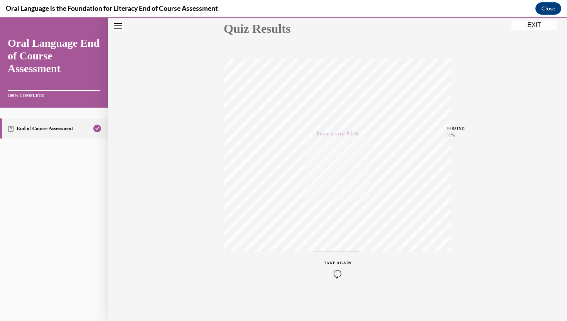
click at [324, 269] on icon "button" at bounding box center [337, 273] width 27 height 8
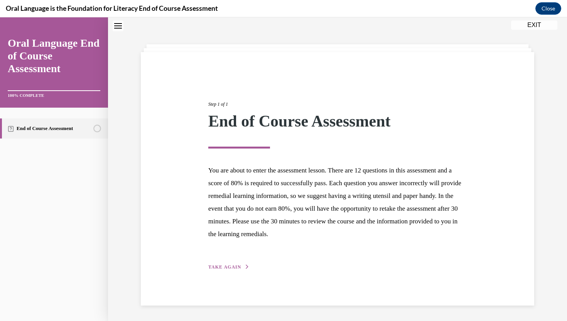
click at [236, 267] on span "TAKE AGAIN" at bounding box center [224, 266] width 33 height 5
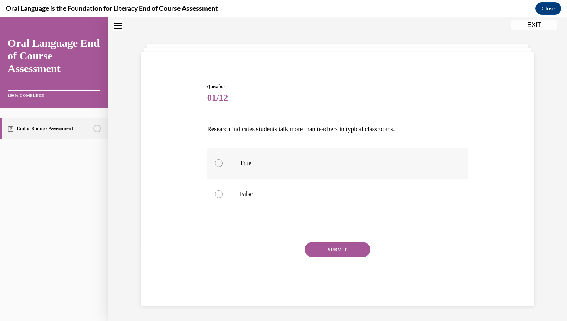
click at [253, 158] on label "True" at bounding box center [337, 163] width 261 height 31
click at [222, 159] on input "True" at bounding box center [219, 163] width 8 height 8
radio input "true"
click at [246, 174] on label "True" at bounding box center [337, 163] width 261 height 31
click at [222, 167] on input "True" at bounding box center [219, 163] width 8 height 8
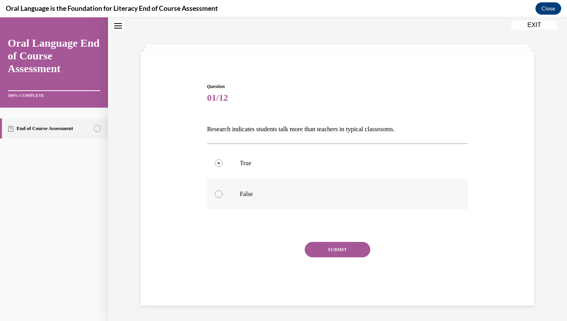
click at [246, 193] on p "False" at bounding box center [344, 194] width 209 height 8
click at [222, 193] on input "False" at bounding box center [219, 194] width 8 height 8
radio input "true"
click at [302, 242] on div "SUBMIT" at bounding box center [337, 261] width 261 height 39
click at [322, 251] on button "SUBMIT" at bounding box center [338, 249] width 66 height 15
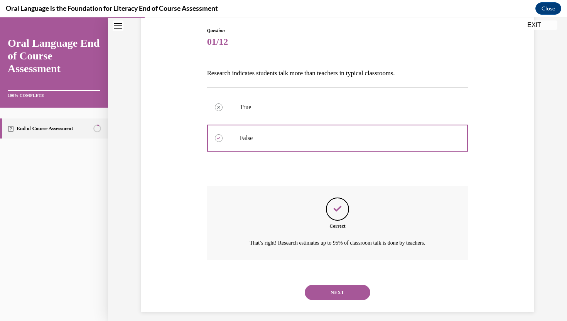
scroll to position [86, 0]
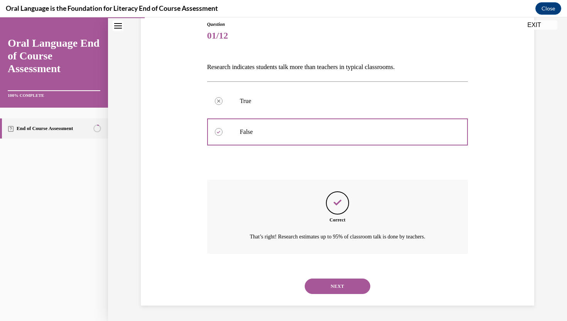
click at [321, 282] on button "NEXT" at bounding box center [338, 285] width 66 height 15
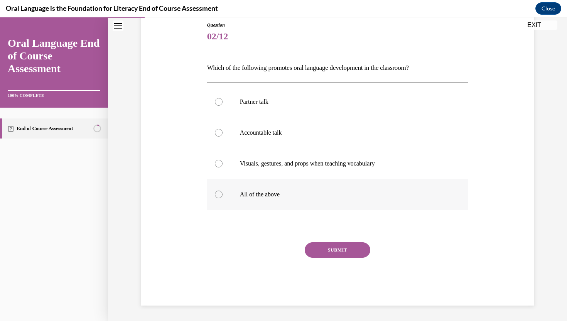
click at [267, 208] on label "All of the above" at bounding box center [337, 194] width 261 height 31
click at [222, 198] on input "All of the above" at bounding box center [219, 194] width 8 height 8
radio input "true"
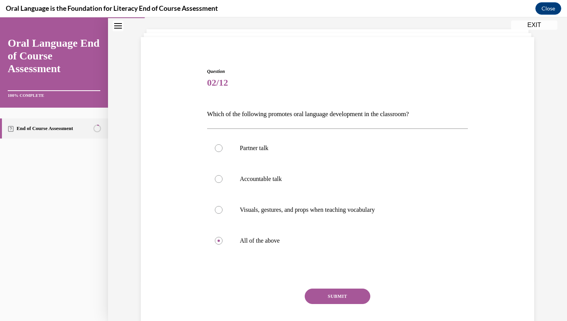
click at [336, 299] on button "SUBMIT" at bounding box center [338, 295] width 66 height 15
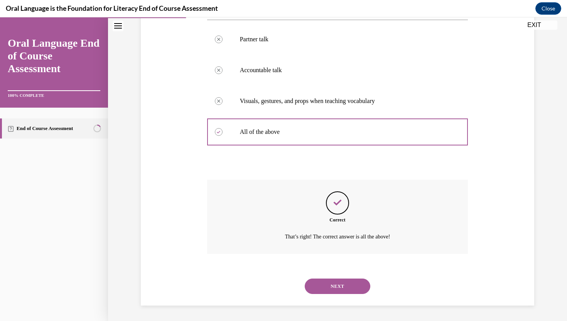
click at [334, 292] on button "NEXT" at bounding box center [338, 285] width 66 height 15
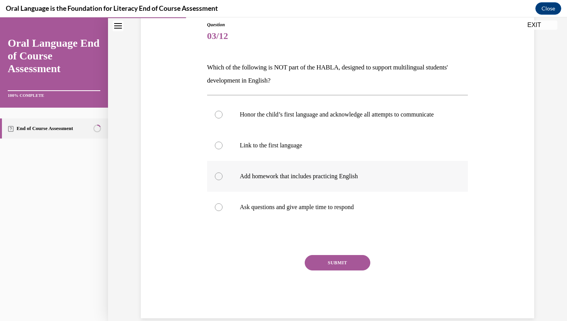
click at [270, 192] on label "Add homework that includes practicing English" at bounding box center [337, 176] width 261 height 31
click at [222, 180] on input "Add homework that includes practicing English" at bounding box center [219, 176] width 8 height 8
radio input "true"
click at [317, 270] on button "SUBMIT" at bounding box center [338, 262] width 66 height 15
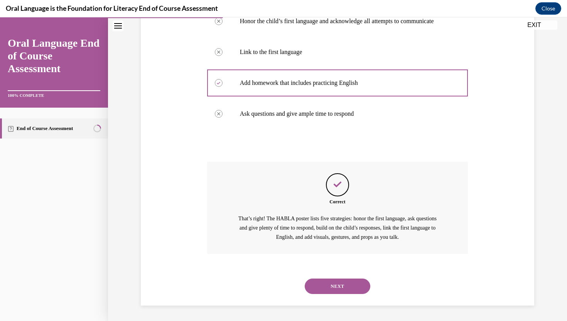
click at [320, 283] on button "NEXT" at bounding box center [338, 285] width 66 height 15
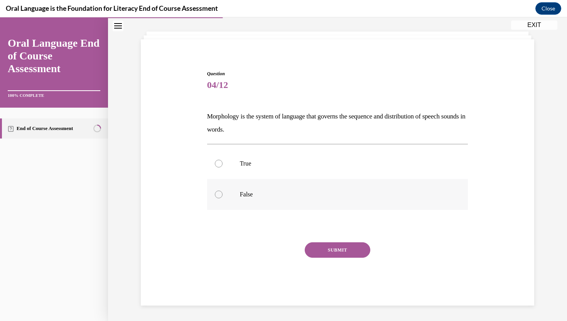
click at [281, 182] on label "False" at bounding box center [337, 194] width 261 height 31
click at [222, 190] on input "False" at bounding box center [219, 194] width 8 height 8
radio input "true"
click at [326, 254] on button "SUBMIT" at bounding box center [338, 249] width 66 height 15
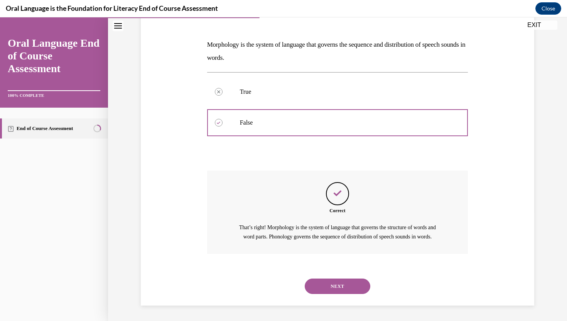
click at [326, 291] on button "NEXT" at bounding box center [338, 285] width 66 height 15
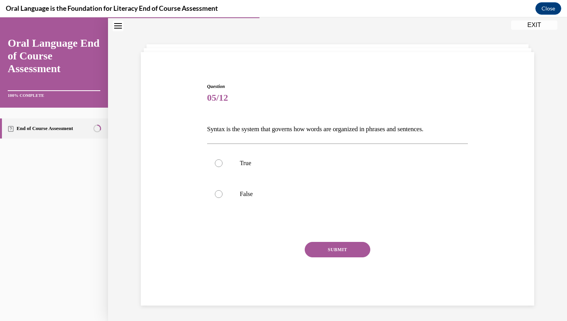
scroll to position [24, 0]
click at [276, 172] on label "True" at bounding box center [337, 163] width 261 height 31
click at [222, 167] on input "True" at bounding box center [219, 163] width 8 height 8
radio input "true"
click at [319, 257] on div "SUBMIT" at bounding box center [337, 261] width 261 height 39
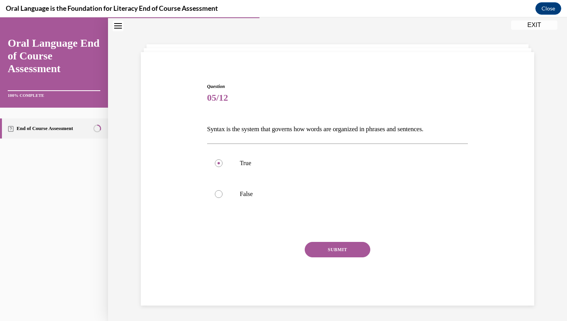
click at [315, 249] on button "SUBMIT" at bounding box center [338, 249] width 66 height 15
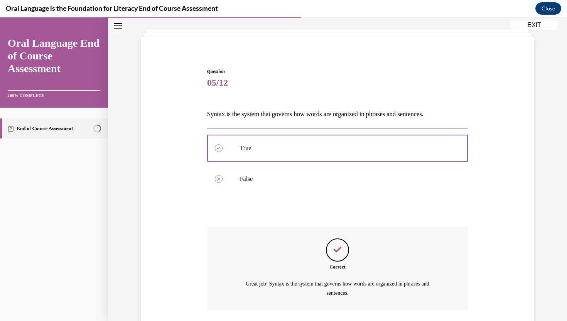
scroll to position [95, 0]
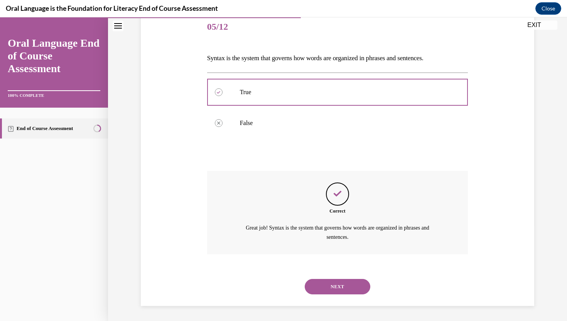
click at [322, 280] on button "NEXT" at bounding box center [338, 286] width 66 height 15
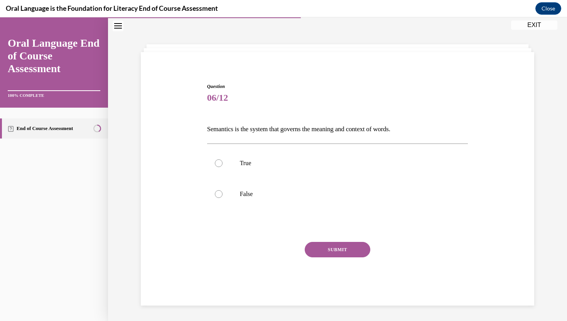
scroll to position [24, 0]
click at [229, 151] on label "True" at bounding box center [337, 163] width 261 height 31
click at [222, 159] on input "True" at bounding box center [219, 163] width 8 height 8
radio input "true"
click at [336, 242] on button "SUBMIT" at bounding box center [338, 249] width 66 height 15
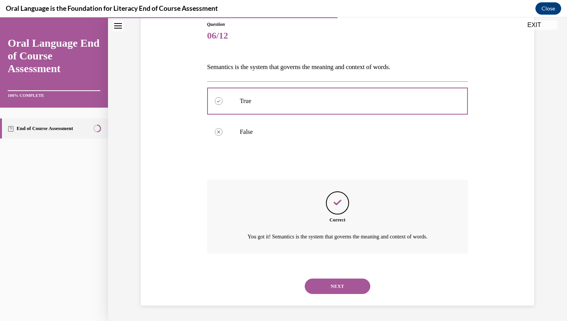
click at [321, 286] on button "NEXT" at bounding box center [338, 285] width 66 height 15
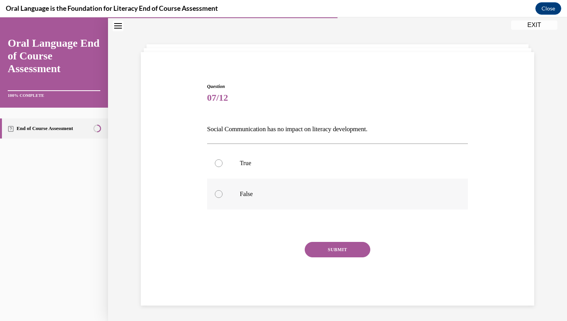
click at [271, 204] on label "False" at bounding box center [337, 193] width 261 height 31
click at [222, 198] on input "False" at bounding box center [219, 194] width 8 height 8
radio input "true"
click at [333, 252] on button "SUBMIT" at bounding box center [338, 249] width 66 height 15
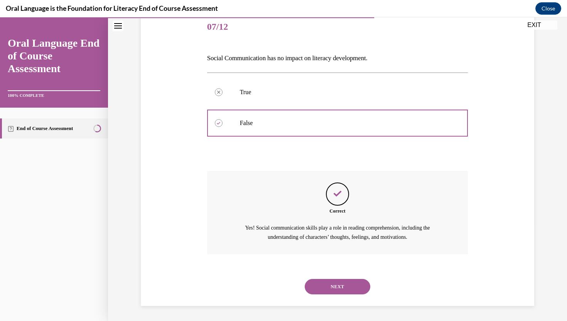
click at [316, 288] on button "NEXT" at bounding box center [338, 286] width 66 height 15
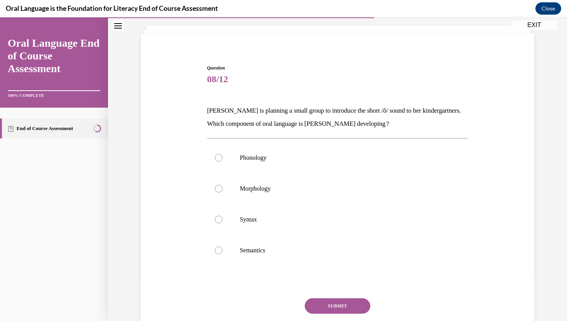
scroll to position [31, 0]
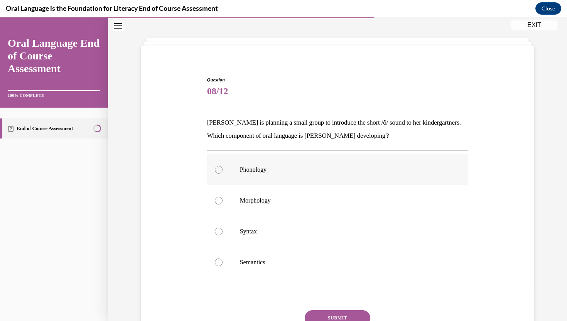
click at [280, 165] on label "Phonology" at bounding box center [337, 169] width 261 height 31
click at [222, 166] on input "Phonology" at bounding box center [219, 170] width 8 height 8
radio input "true"
click at [317, 311] on button "SUBMIT" at bounding box center [338, 317] width 66 height 15
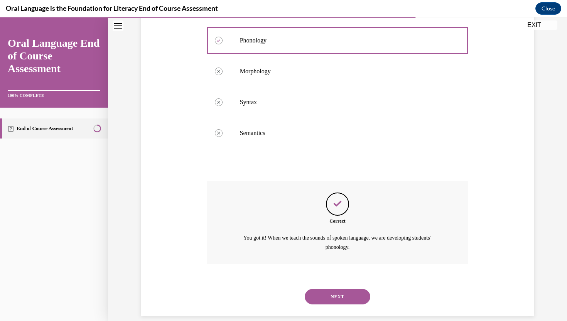
scroll to position [170, 0]
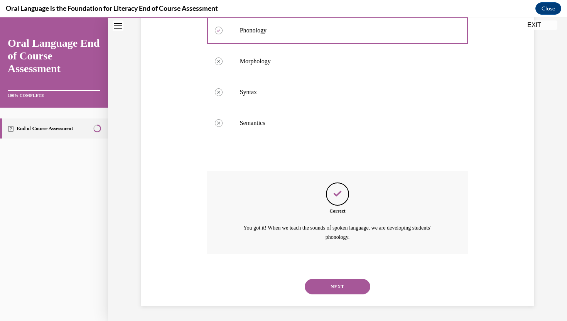
click at [326, 291] on button "NEXT" at bounding box center [338, 286] width 66 height 15
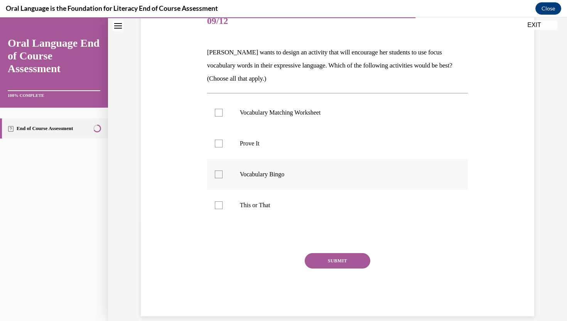
scroll to position [112, 0]
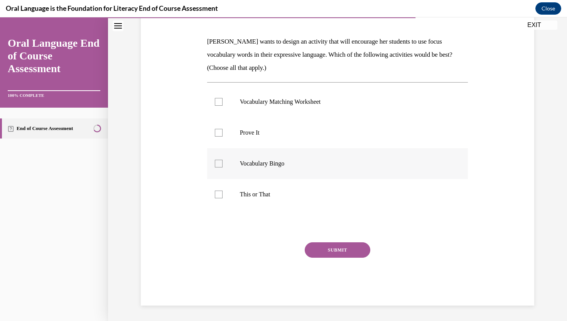
click at [272, 176] on label "Vocabulary Bingo" at bounding box center [337, 163] width 261 height 31
click at [222, 167] on input "Vocabulary Bingo" at bounding box center [219, 164] width 8 height 8
click at [276, 148] on label "Vocabulary Bingo" at bounding box center [337, 163] width 261 height 31
click at [222, 160] on input "Vocabulary Bingo" at bounding box center [219, 164] width 8 height 8
checkbox input "false"
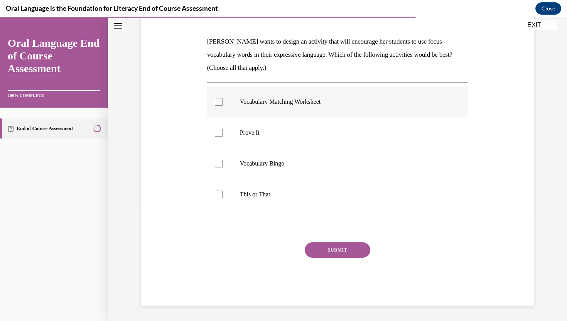
click at [288, 107] on label "Vocabulary Matching Worksheet" at bounding box center [337, 101] width 261 height 31
click at [222, 106] on input "Vocabulary Matching Worksheet" at bounding box center [219, 102] width 8 height 8
checkbox input "true"
click at [277, 138] on label "Prove It" at bounding box center [337, 132] width 261 height 31
click at [222, 136] on input "Prove It" at bounding box center [219, 133] width 8 height 8
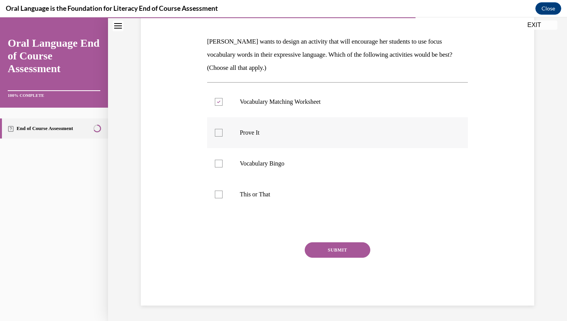
checkbox input "true"
click at [277, 162] on p "Vocabulary Bingo" at bounding box center [344, 164] width 209 height 8
click at [222, 162] on input "Vocabulary Bingo" at bounding box center [219, 164] width 8 height 8
checkbox input "true"
click at [276, 188] on label "This or That" at bounding box center [337, 194] width 261 height 31
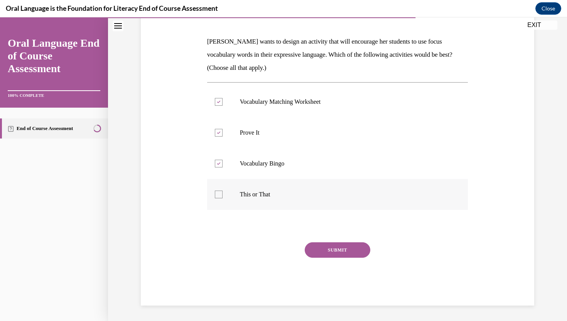
click at [222, 190] on input "This or That" at bounding box center [219, 194] width 8 height 8
checkbox input "true"
click at [317, 242] on button "SUBMIT" at bounding box center [338, 249] width 66 height 15
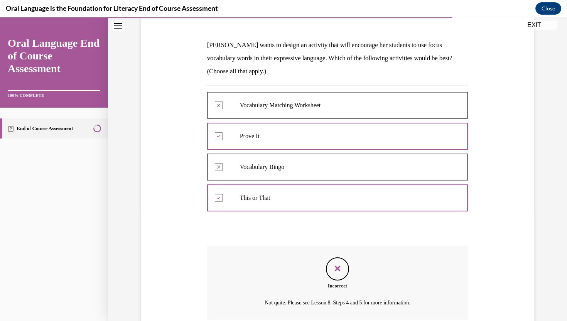
scroll to position [107, 0]
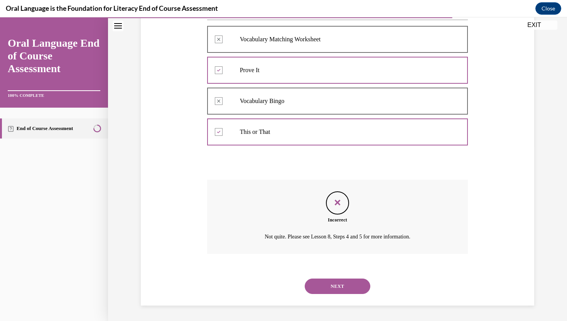
click at [330, 283] on button "NEXT" at bounding box center [338, 285] width 66 height 15
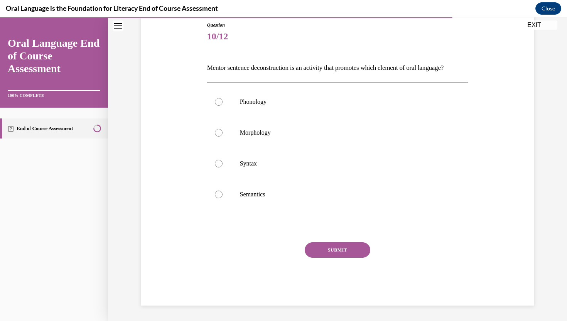
scroll to position [86, 0]
click at [255, 179] on label "Syntax" at bounding box center [337, 163] width 261 height 31
click at [222, 167] on input "Syntax" at bounding box center [219, 164] width 8 height 8
radio input "true"
click at [320, 257] on button "SUBMIT" at bounding box center [338, 249] width 66 height 15
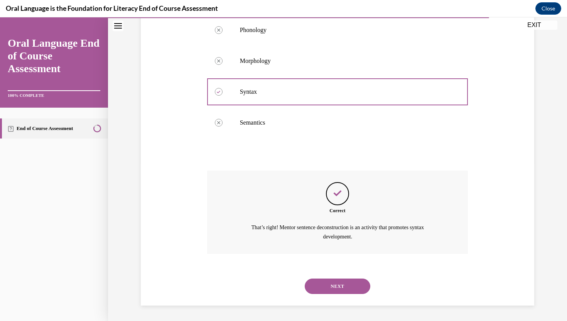
scroll to position [170, 0]
click at [323, 298] on div "NEXT" at bounding box center [337, 286] width 261 height 31
click at [321, 294] on div "NEXT" at bounding box center [337, 286] width 261 height 31
click at [316, 287] on button "NEXT" at bounding box center [338, 285] width 66 height 15
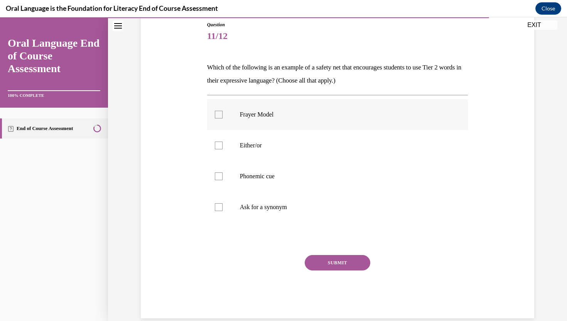
click at [268, 126] on label "Frayer Model" at bounding box center [337, 114] width 261 height 31
click at [222, 118] on input "Frayer Model" at bounding box center [219, 115] width 8 height 8
checkbox input "true"
click at [267, 148] on p "Either/or" at bounding box center [344, 145] width 209 height 8
click at [222, 148] on input "Either/or" at bounding box center [219, 145] width 8 height 8
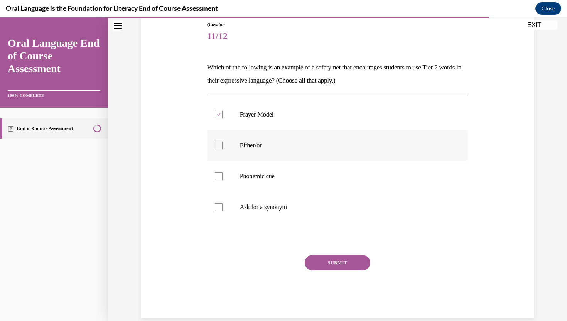
checkbox input "true"
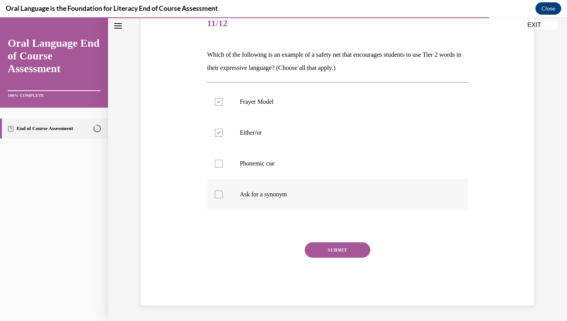
click at [267, 179] on label "Ask for a synonym" at bounding box center [337, 194] width 261 height 31
click at [222, 190] on input "Ask for a synonym" at bounding box center [219, 194] width 8 height 8
checkbox input "true"
click at [267, 165] on p "Phonemic cue" at bounding box center [344, 164] width 209 height 8
click at [222, 165] on input "Phonemic cue" at bounding box center [219, 164] width 8 height 8
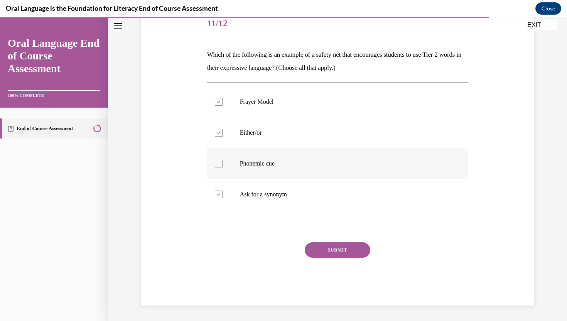
checkbox input "true"
click at [280, 91] on label "Frayer Model" at bounding box center [337, 101] width 261 height 31
click at [222, 98] on input "Frayer Model" at bounding box center [219, 102] width 8 height 8
checkbox input "false"
click at [328, 253] on button "SUBMIT" at bounding box center [338, 249] width 66 height 15
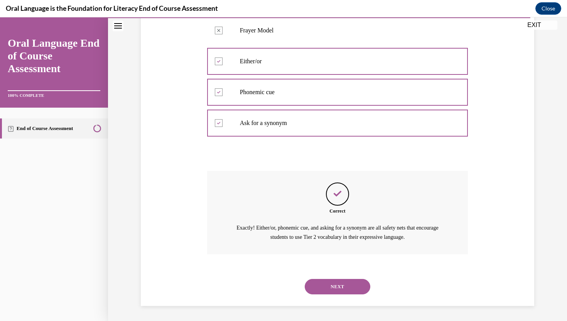
click at [336, 283] on button "NEXT" at bounding box center [338, 286] width 66 height 15
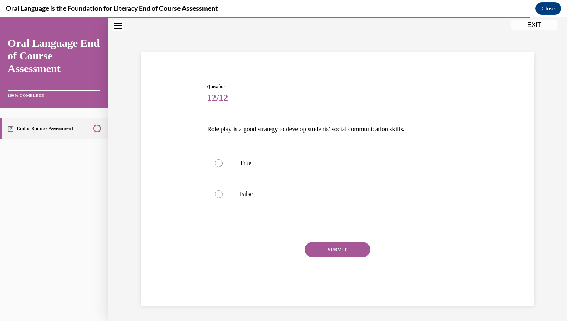
scroll to position [24, 0]
click at [262, 141] on div "Question 12/12 Role play is a good strategy to develop students’ social communi…" at bounding box center [337, 194] width 261 height 222
click at [258, 155] on label "True" at bounding box center [337, 163] width 261 height 31
click at [222, 159] on input "True" at bounding box center [219, 163] width 8 height 8
radio input "true"
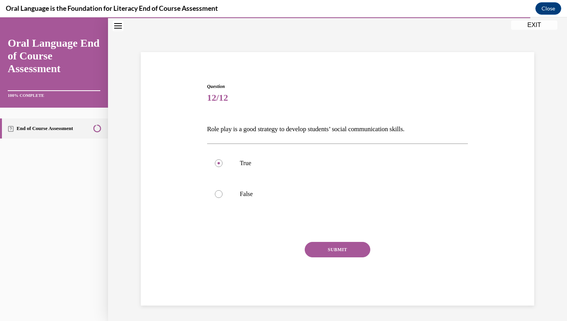
click at [324, 239] on div "Question 12/12 Role play is a good strategy to develop students’ social communi…" at bounding box center [337, 194] width 261 height 222
click at [324, 247] on button "SUBMIT" at bounding box center [338, 249] width 66 height 15
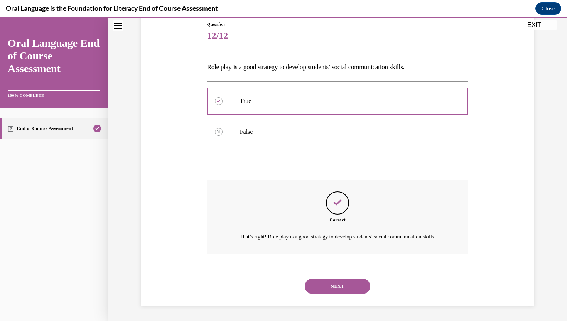
click at [326, 290] on button "NEXT" at bounding box center [338, 285] width 66 height 15
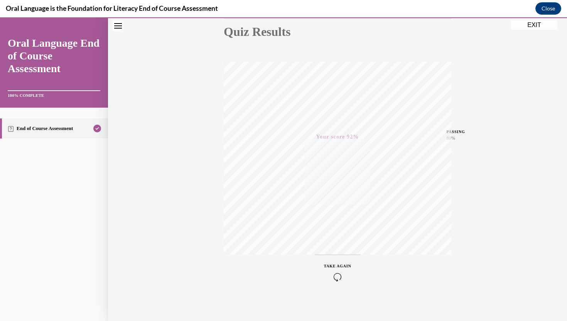
scroll to position [92, 0]
click at [542, 20] on button "EXIT" at bounding box center [534, 24] width 46 height 9
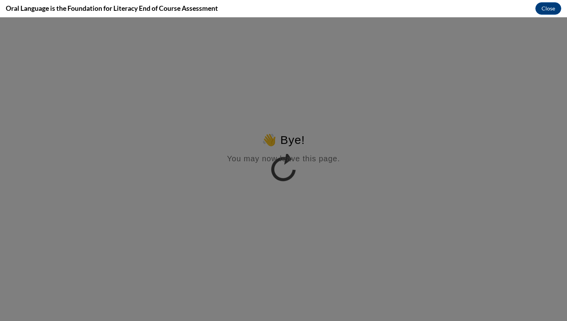
scroll to position [0, 0]
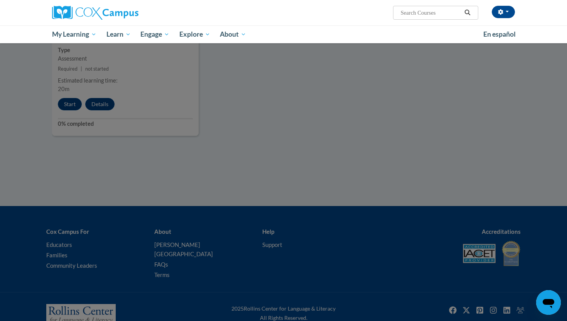
click at [352, 118] on div at bounding box center [283, 160] width 567 height 321
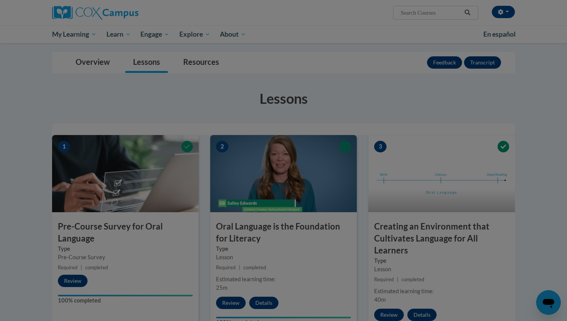
scroll to position [53, 0]
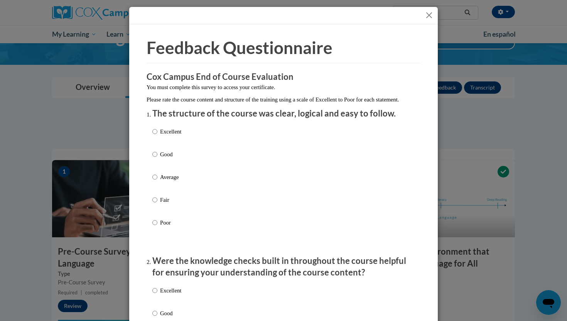
click at [244, 136] on div "Excellent Good Average Fair Poor" at bounding box center [283, 186] width 262 height 126
click at [216, 141] on div "Excellent Good Average Fair Poor" at bounding box center [283, 186] width 262 height 126
click at [178, 136] on p "Excellent" at bounding box center [170, 131] width 21 height 8
click at [157, 136] on input "Excellent" at bounding box center [154, 131] width 5 height 8
radio input "true"
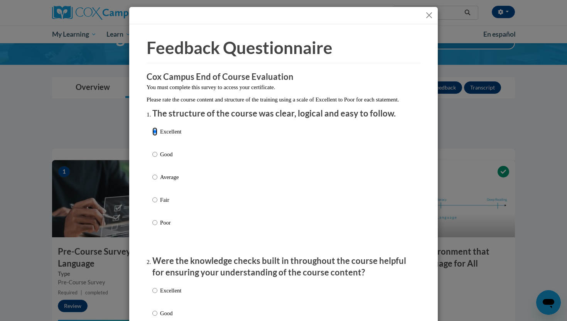
scroll to position [132, 0]
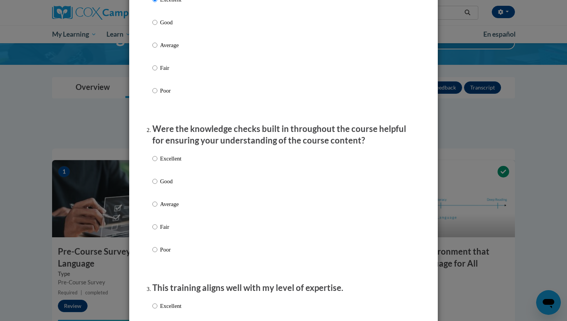
click at [172, 174] on label "Excellent" at bounding box center [166, 164] width 29 height 21
click at [157, 163] on input "Excellent" at bounding box center [154, 158] width 5 height 8
radio input "true"
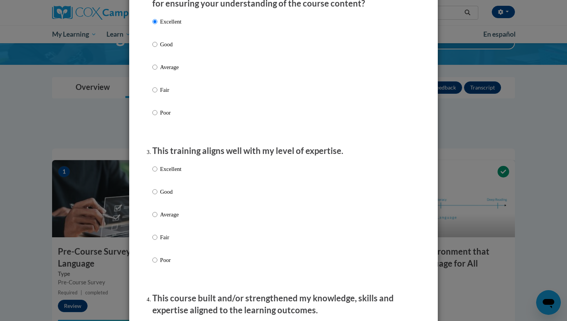
click at [169, 185] on label "Excellent" at bounding box center [166, 175] width 29 height 21
click at [157, 173] on input "Excellent" at bounding box center [154, 169] width 5 height 8
radio input "true"
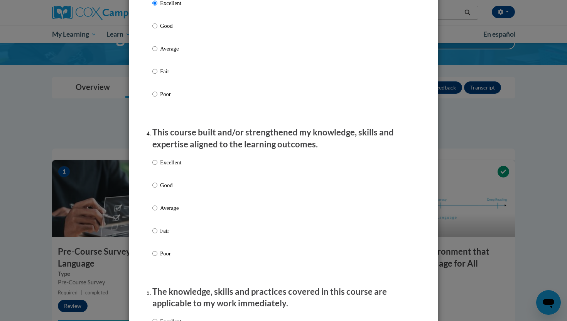
click at [167, 178] on label "Excellent" at bounding box center [166, 168] width 29 height 21
click at [157, 167] on input "Excellent" at bounding box center [154, 162] width 5 height 8
radio input "true"
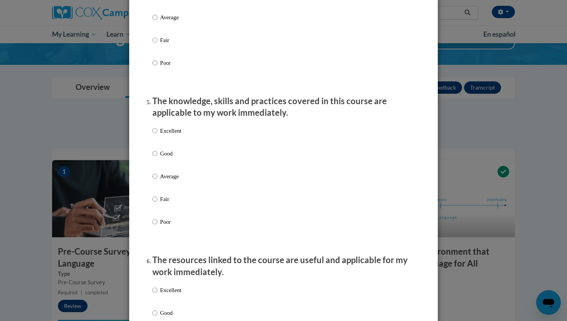
click at [174, 133] on div "Excellent Good Average Fair Poor" at bounding box center [166, 182] width 29 height 119
click at [174, 135] on p "Excellent" at bounding box center [170, 130] width 21 height 8
click at [157, 135] on input "Excellent" at bounding box center [154, 130] width 5 height 8
radio input "true"
click at [167, 294] on p "Excellent" at bounding box center [170, 290] width 21 height 8
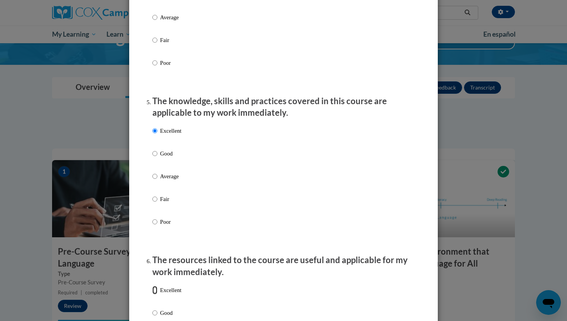
click at [157, 294] on input "Excellent" at bounding box center [154, 290] width 5 height 8
radio input "true"
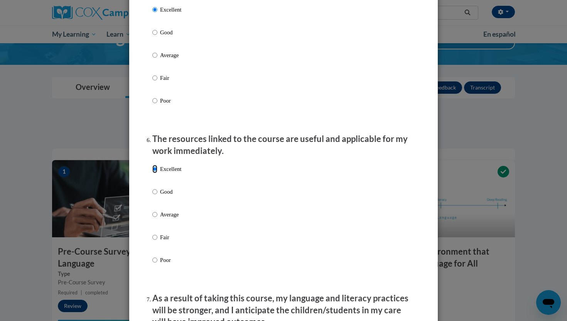
scroll to position [809, 0]
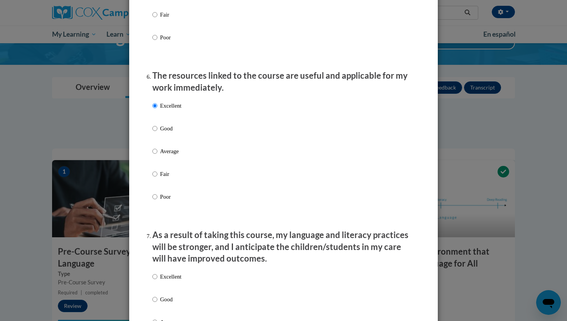
click at [166, 291] on label "Excellent" at bounding box center [166, 282] width 29 height 21
click at [157, 281] on input "Excellent" at bounding box center [154, 276] width 5 height 8
radio input "true"
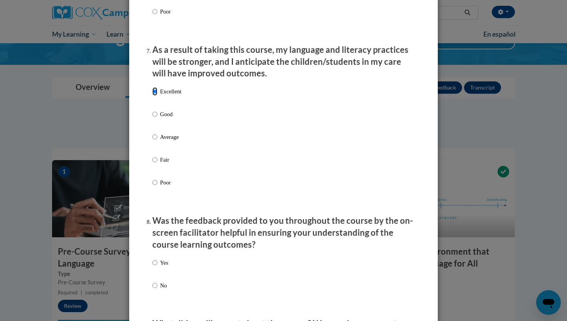
scroll to position [1036, 0]
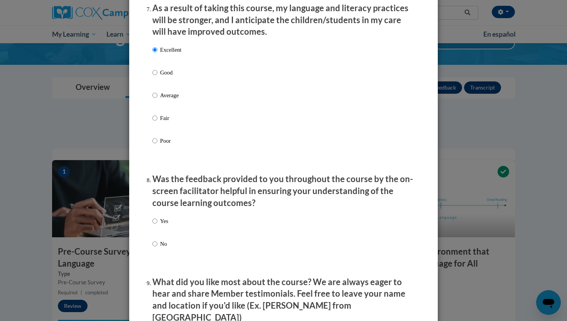
click at [160, 225] on p "Yes" at bounding box center [164, 221] width 8 height 8
click at [157, 225] on input "Yes" at bounding box center [154, 221] width 5 height 8
radio input "true"
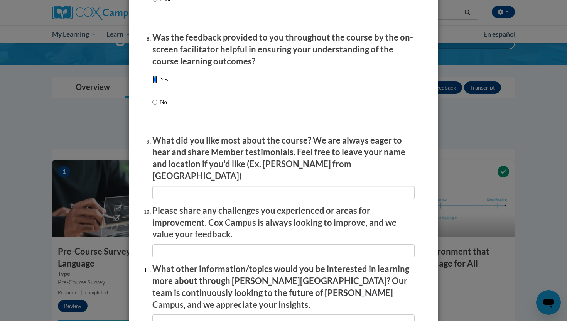
scroll to position [1192, 0]
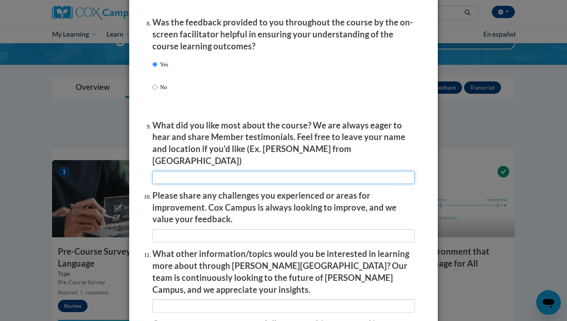
click at [170, 174] on input "textbox" at bounding box center [283, 177] width 262 height 13
type input "NA"
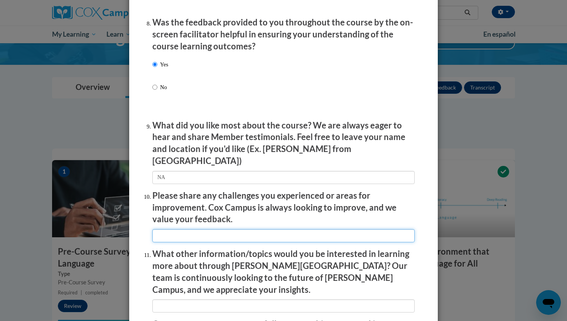
click at [190, 234] on input "textbox" at bounding box center [283, 235] width 262 height 13
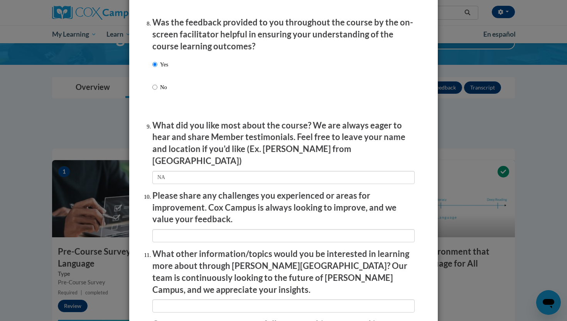
click at [194, 280] on li "What other information/topics would you be interested in learning more about th…" at bounding box center [283, 280] width 262 height 64
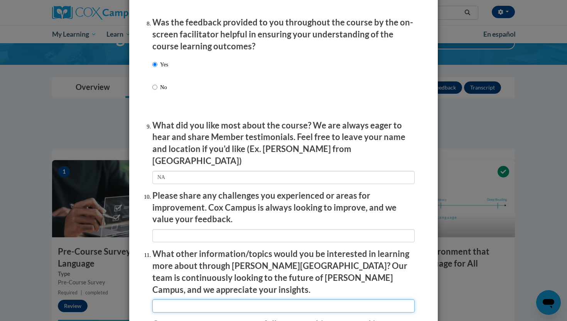
click at [194, 299] on input "textbox" at bounding box center [283, 305] width 262 height 13
type input "NA"
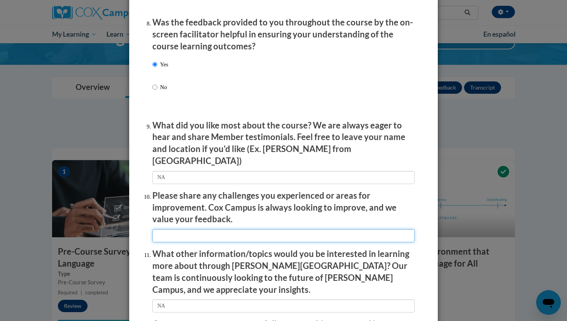
drag, startPoint x: 206, startPoint y: 228, endPoint x: 206, endPoint y: 233, distance: 5.0
click at [206, 229] on input "textbox" at bounding box center [283, 235] width 262 height 13
type input "NA"
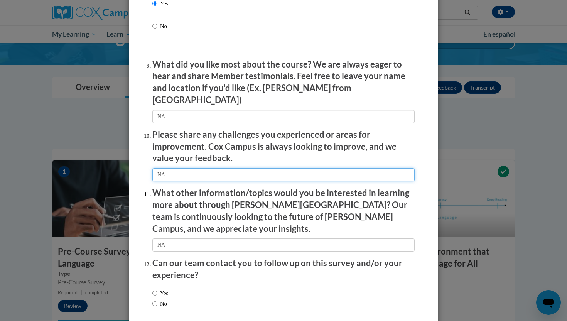
scroll to position [1283, 0]
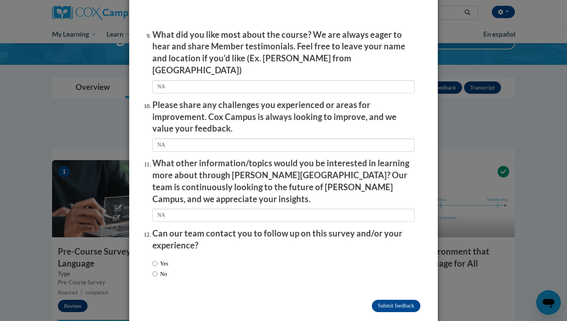
click at [174, 255] on div "Yes No" at bounding box center [283, 269] width 262 height 29
click at [156, 259] on input "Yes" at bounding box center [154, 263] width 5 height 8
radio input "true"
click at [156, 261] on div "Yes No" at bounding box center [160, 268] width 16 height 27
click at [155, 269] on input "No" at bounding box center [154, 273] width 5 height 8
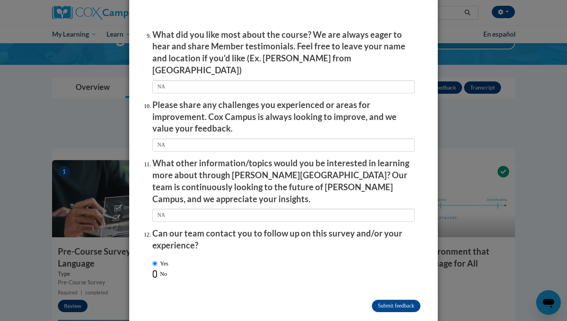
radio input "true"
click at [407, 300] on input "Submit feedback" at bounding box center [396, 306] width 49 height 12
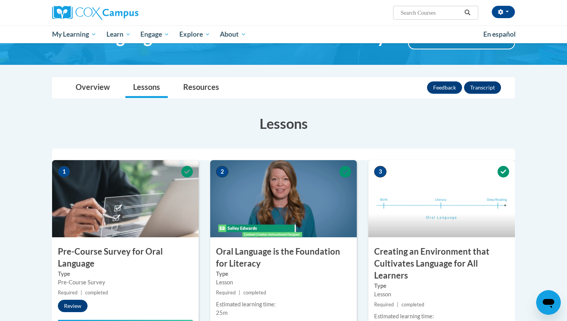
scroll to position [0, 0]
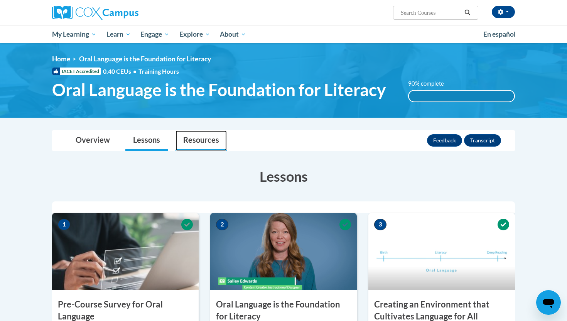
click at [209, 141] on link "Resources" at bounding box center [200, 140] width 51 height 20
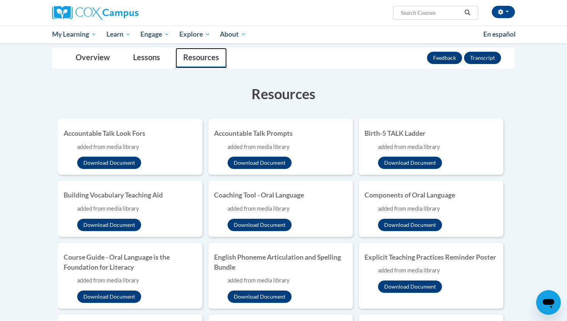
scroll to position [84, 0]
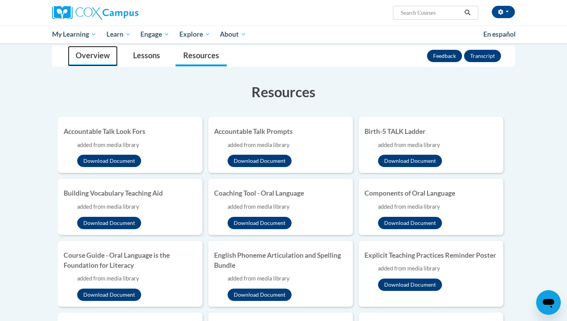
click at [106, 59] on link "Overview" at bounding box center [93, 56] width 50 height 20
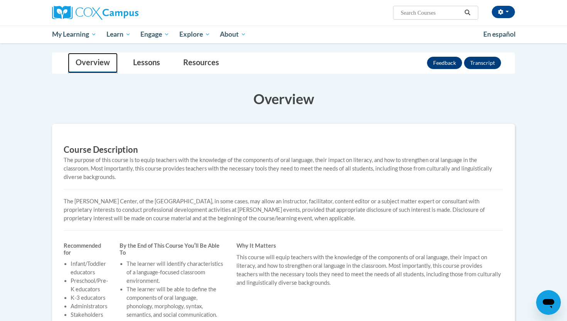
scroll to position [0, 0]
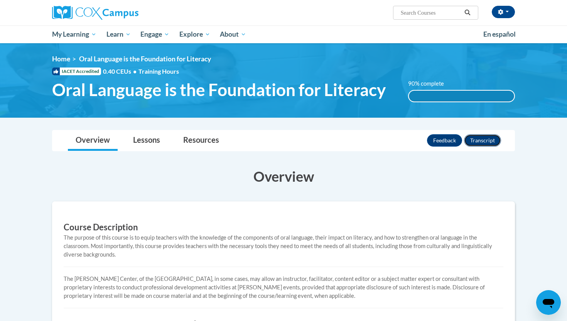
click at [486, 143] on button "Transcript" at bounding box center [482, 140] width 37 height 12
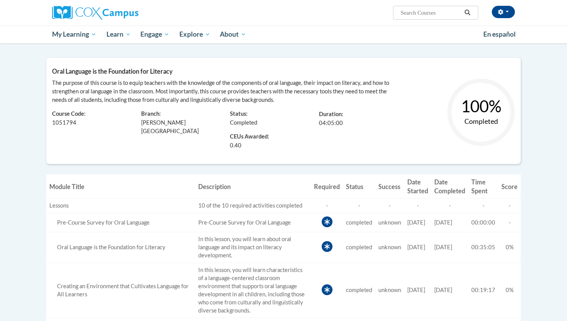
scroll to position [63, 0]
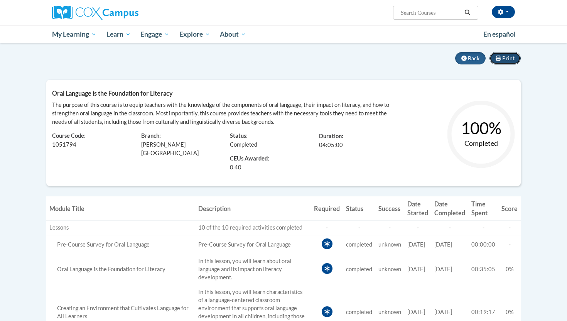
click at [511, 61] on span "Print" at bounding box center [508, 58] width 12 height 7
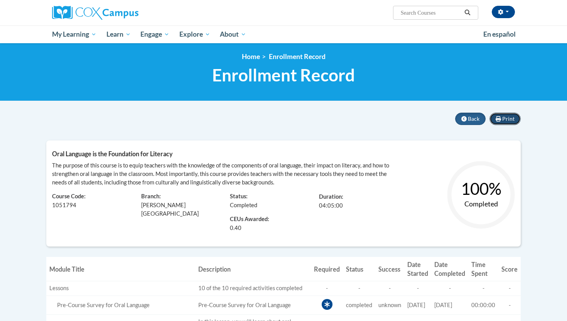
scroll to position [0, 0]
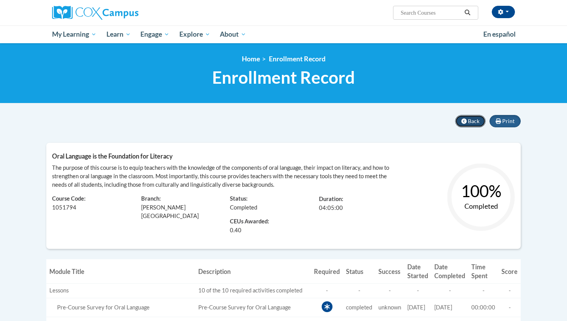
click at [473, 124] on button "Back" at bounding box center [470, 121] width 30 height 12
